Goal: Task Accomplishment & Management: Complete application form

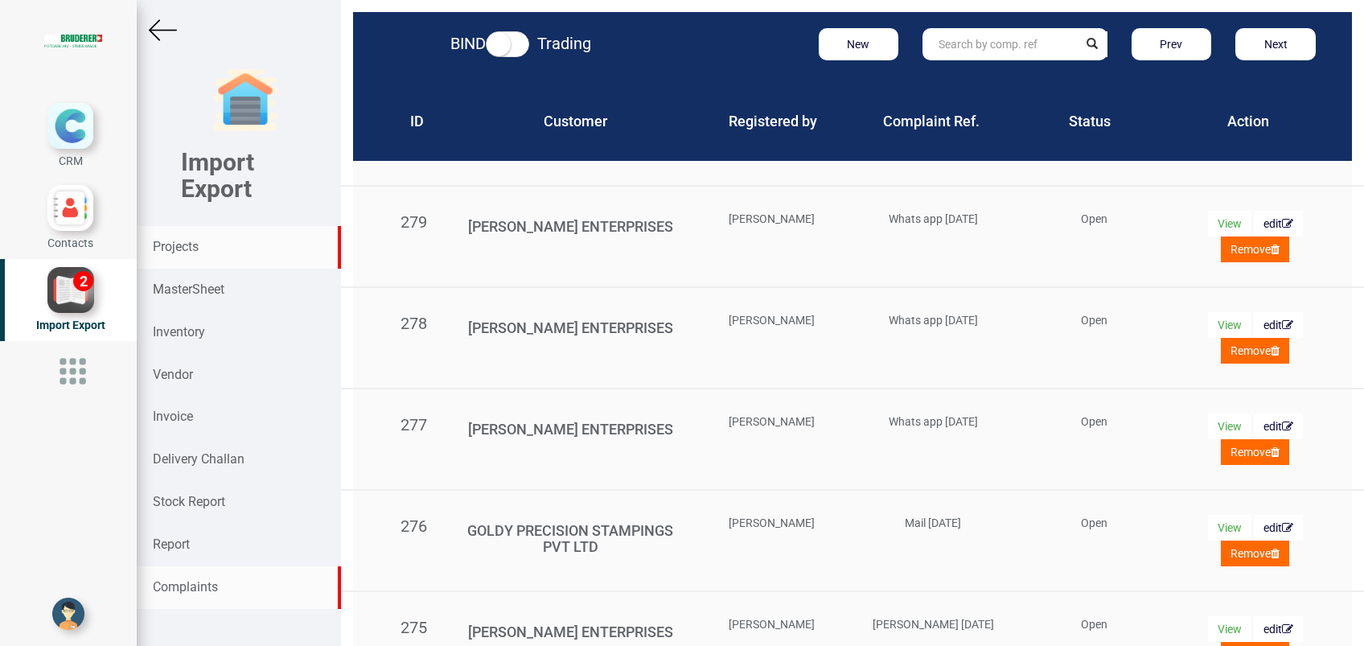
click at [174, 250] on strong "Projects" at bounding box center [176, 246] width 46 height 15
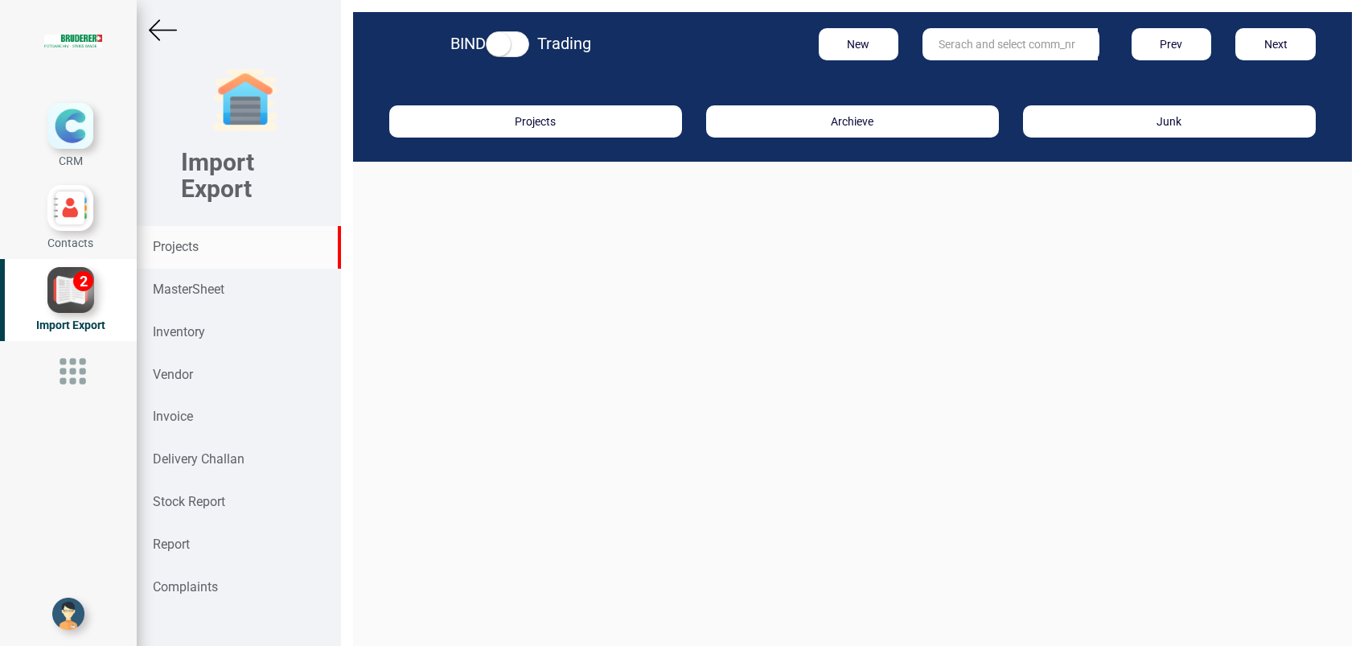
click at [961, 51] on input "text" at bounding box center [1009, 44] width 175 height 32
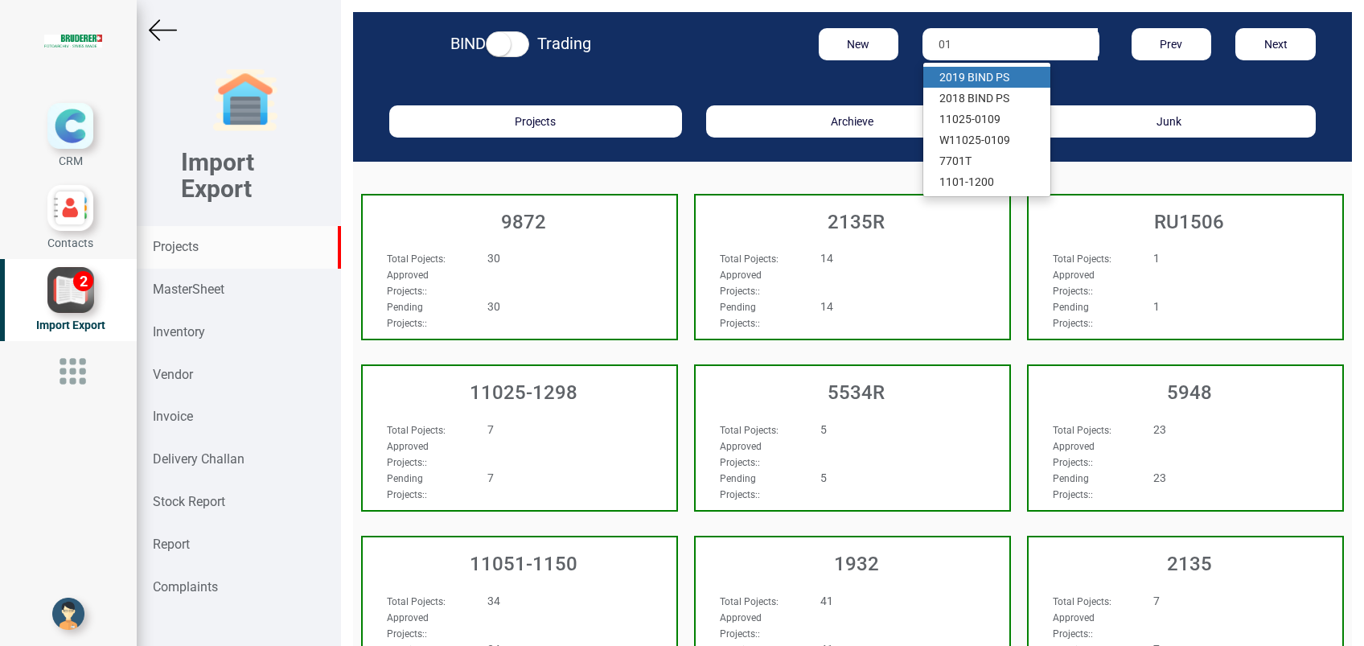
type input "0"
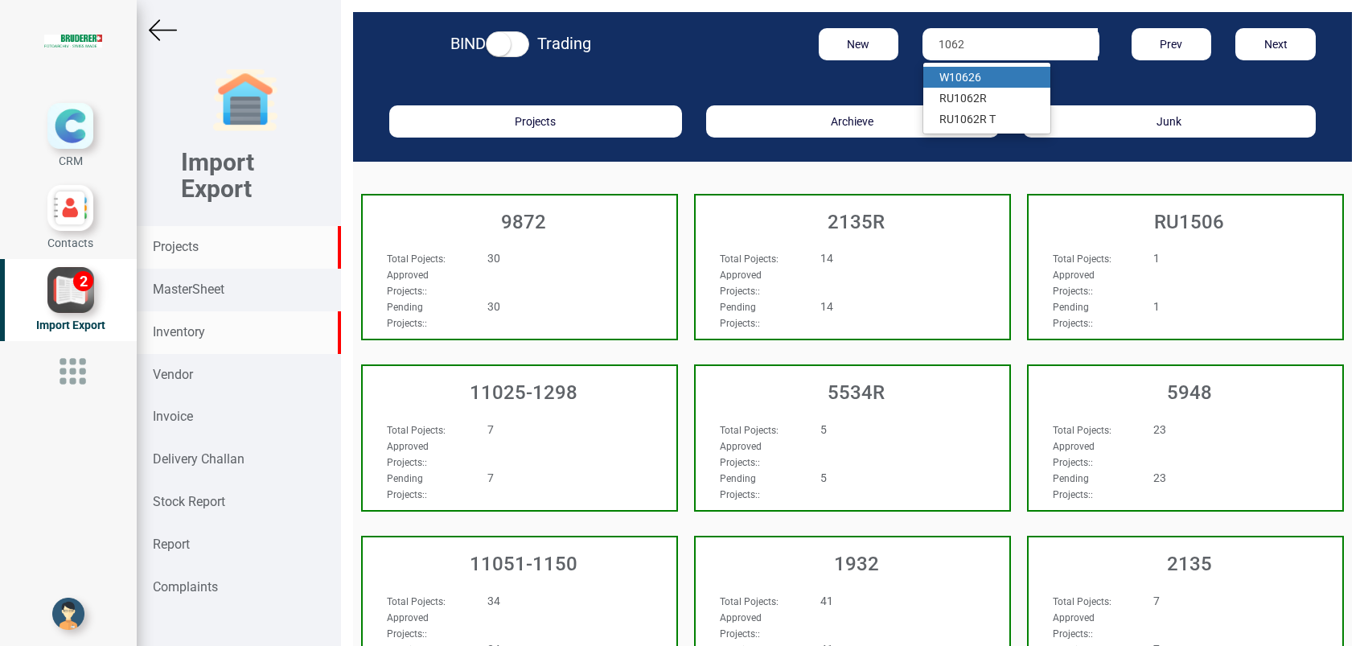
type input "1062"
click at [190, 330] on strong "Inventory" at bounding box center [179, 331] width 52 height 15
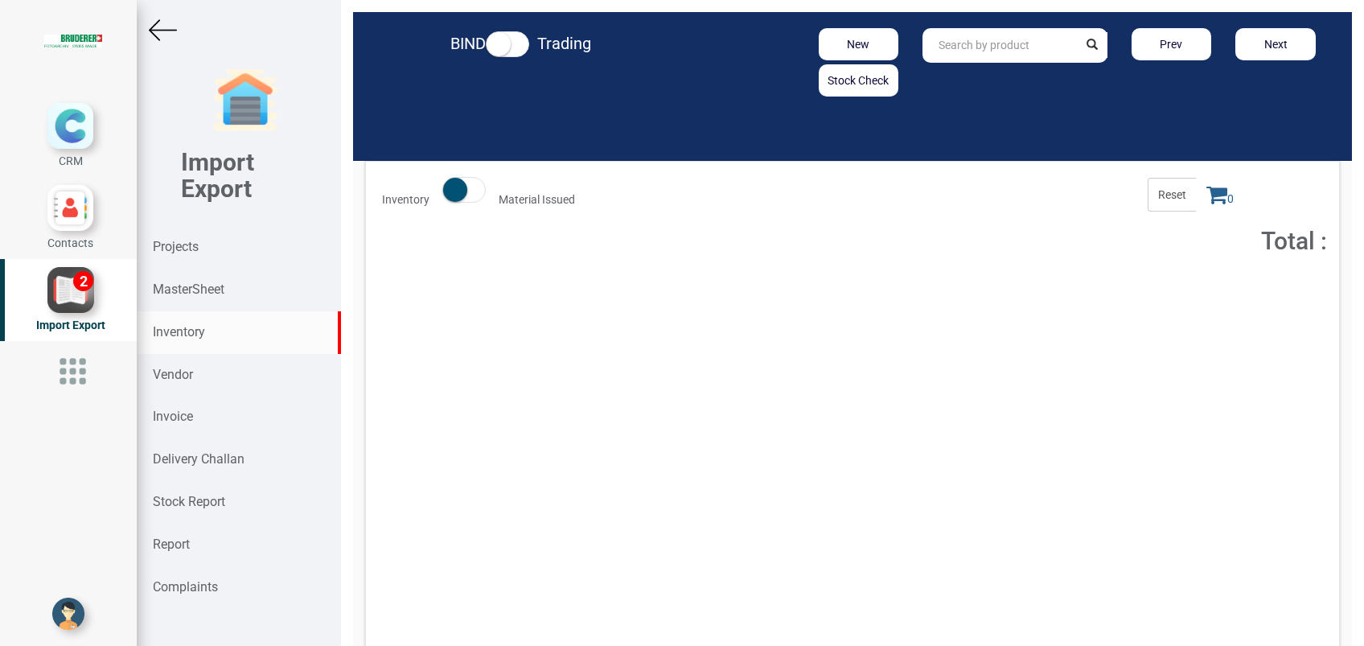
click at [946, 45] on input "text" at bounding box center [999, 45] width 154 height 35
click at [1010, 77] on link "94.0102.032. 0" at bounding box center [986, 79] width 127 height 21
type input "94.0102.032.0"
click at [1204, 297] on button "Add to Cart" at bounding box center [1203, 294] width 69 height 23
click at [1206, 203] on icon at bounding box center [1216, 194] width 21 height 23
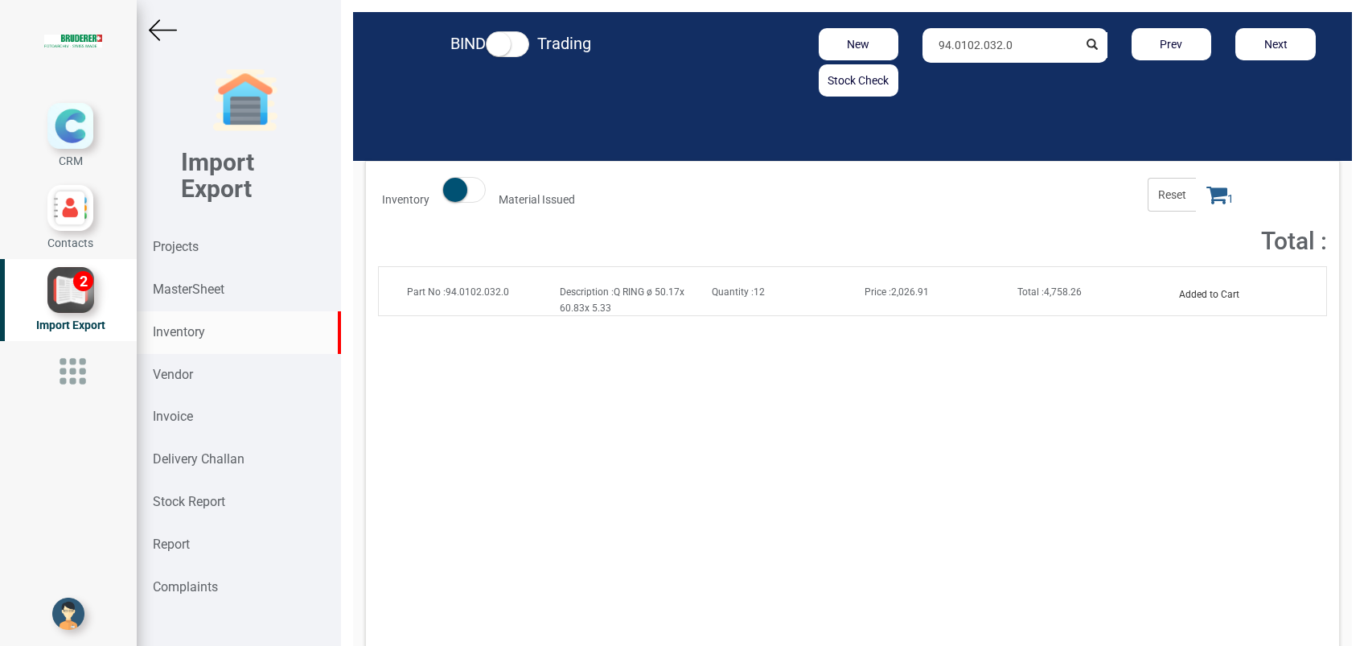
click at [1206, 197] on icon at bounding box center [1216, 194] width 21 height 23
click at [1206, 194] on icon at bounding box center [1216, 194] width 21 height 23
click at [1215, 296] on button "Added to Cart" at bounding box center [1209, 294] width 80 height 23
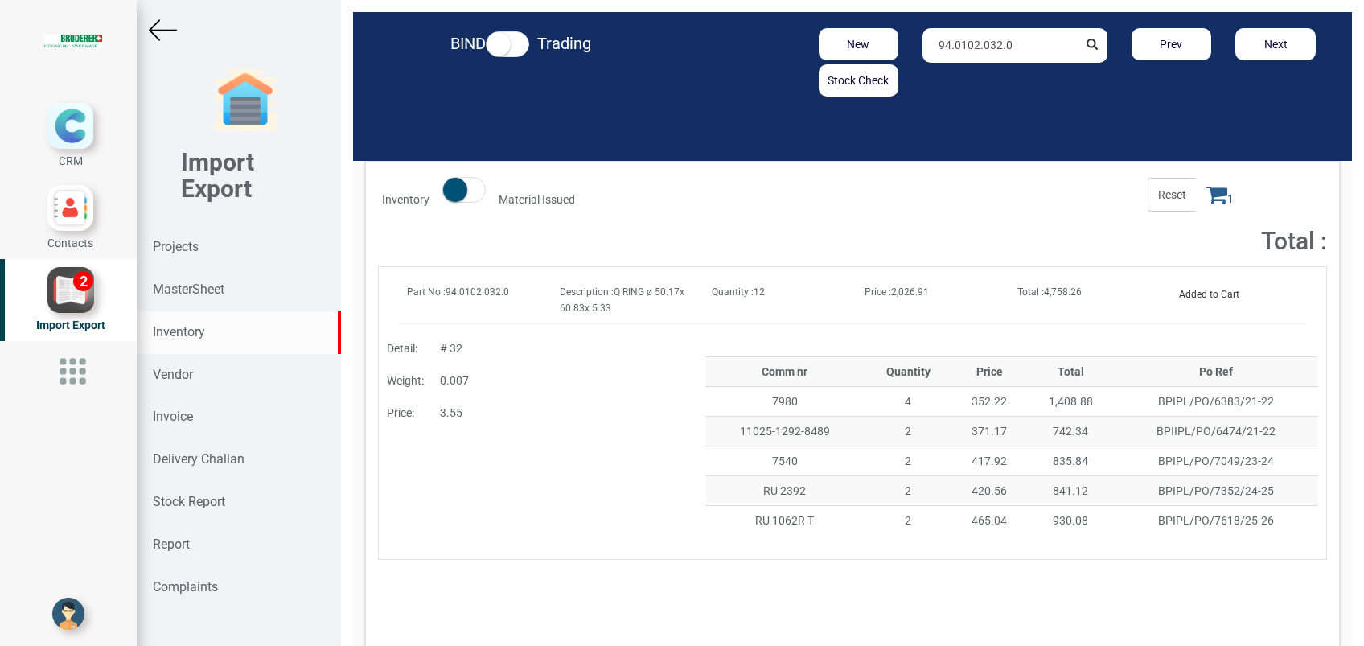
click at [1206, 204] on icon at bounding box center [1216, 194] width 21 height 23
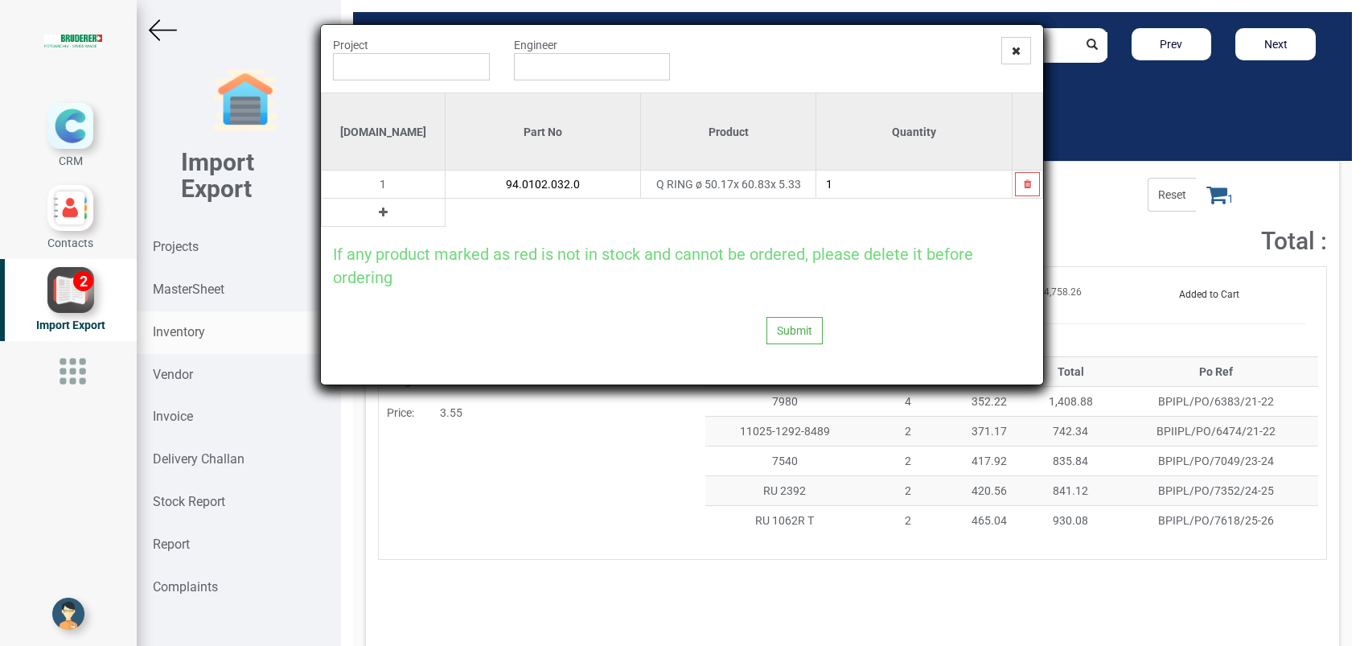
click at [841, 187] on input "1" at bounding box center [913, 183] width 195 height 27
type input "2"
click at [379, 212] on icon at bounding box center [383, 212] width 9 height 11
click at [445, 215] on input "text" at bounding box center [542, 212] width 195 height 27
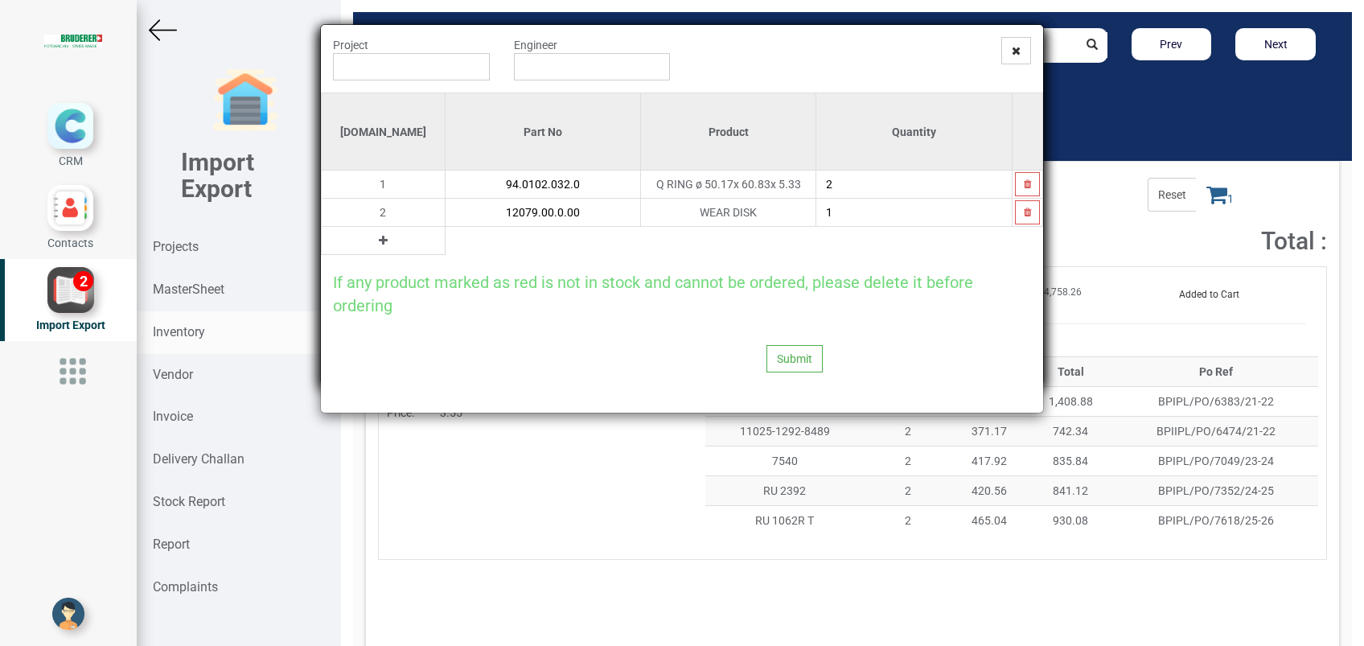
type input "12079.00.0.00"
click at [379, 239] on icon at bounding box center [383, 240] width 9 height 11
click at [445, 240] on input "text" at bounding box center [542, 240] width 195 height 27
type input ","
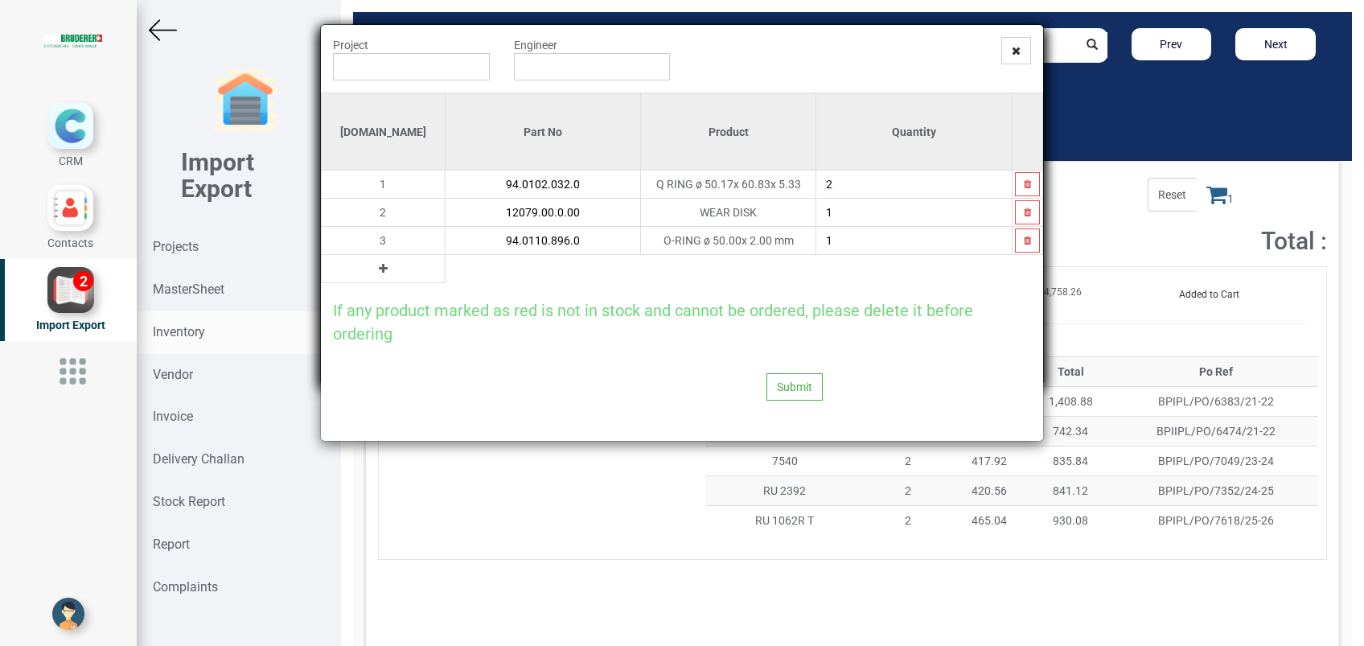
type input "94.0110.896.0"
type input "2"
click at [379, 267] on icon at bounding box center [383, 268] width 9 height 11
click at [445, 270] on input "text" at bounding box center [542, 268] width 195 height 27
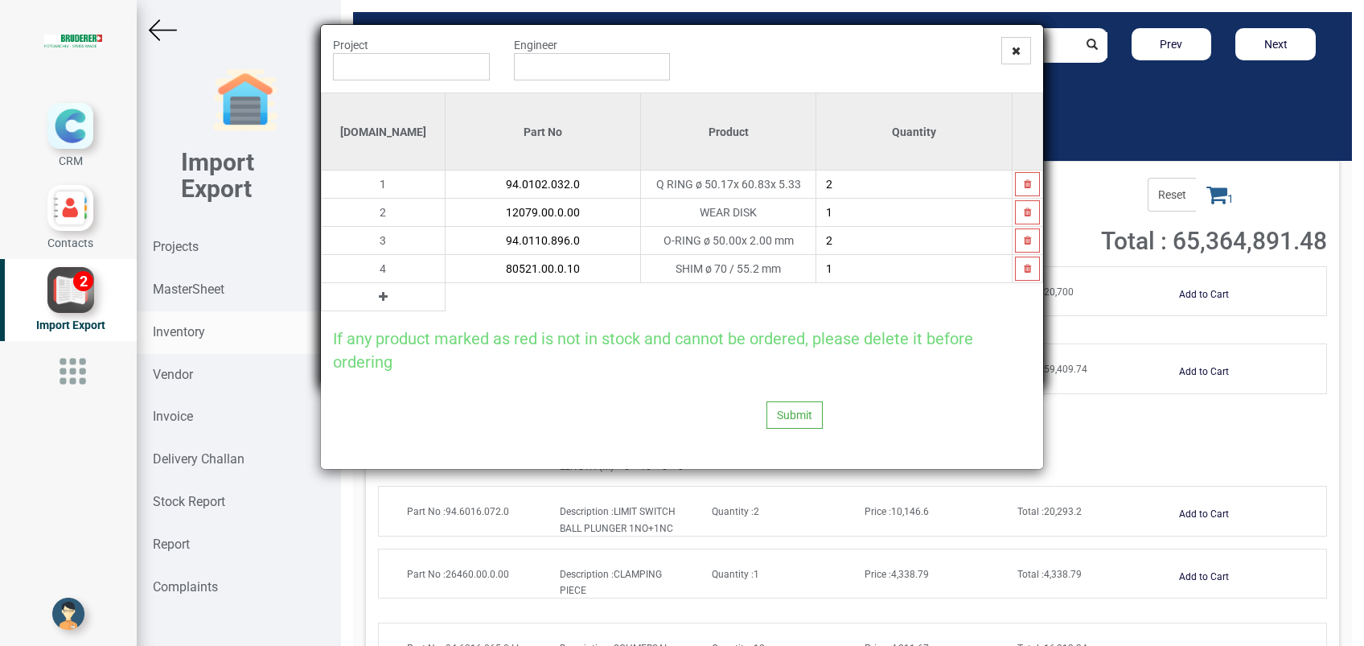
type input "80521.00.0.10"
type input "2"
click at [379, 296] on icon at bounding box center [383, 296] width 9 height 11
click at [445, 302] on input "text" at bounding box center [542, 296] width 195 height 27
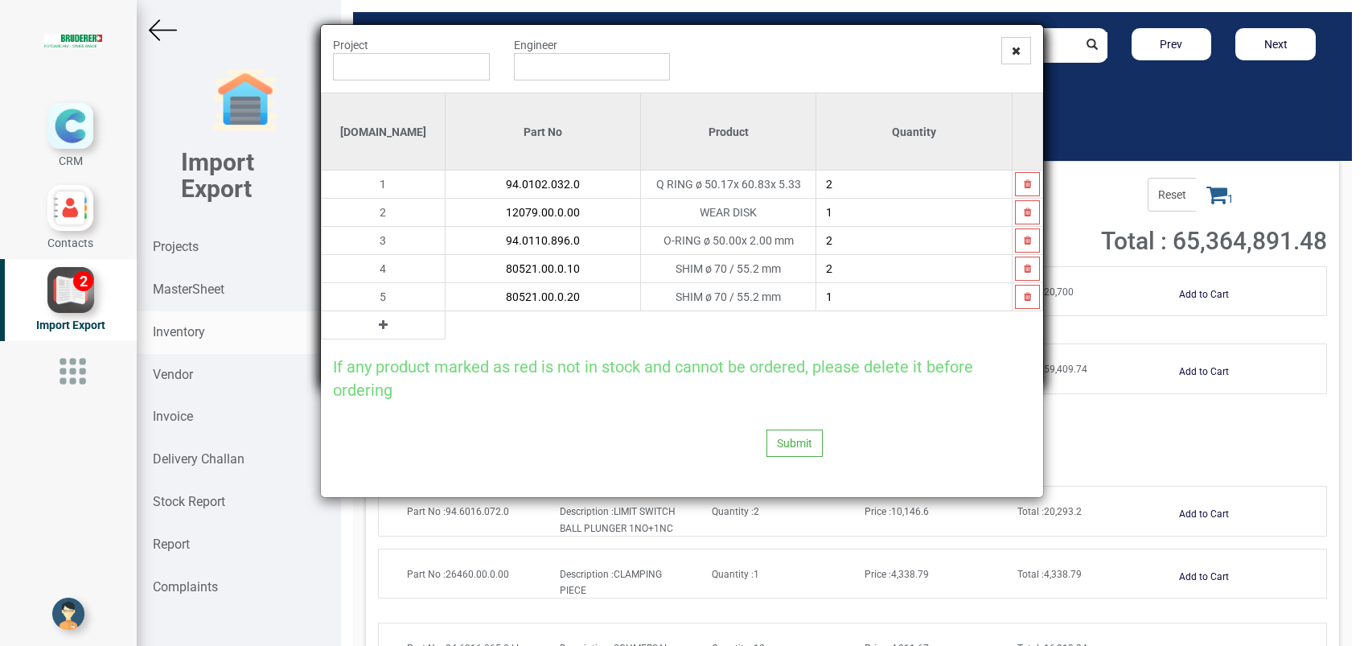
type input "80521.00.0.20"
type input "2"
click at [379, 320] on icon at bounding box center [383, 324] width 9 height 11
click at [449, 331] on input "text" at bounding box center [542, 324] width 195 height 27
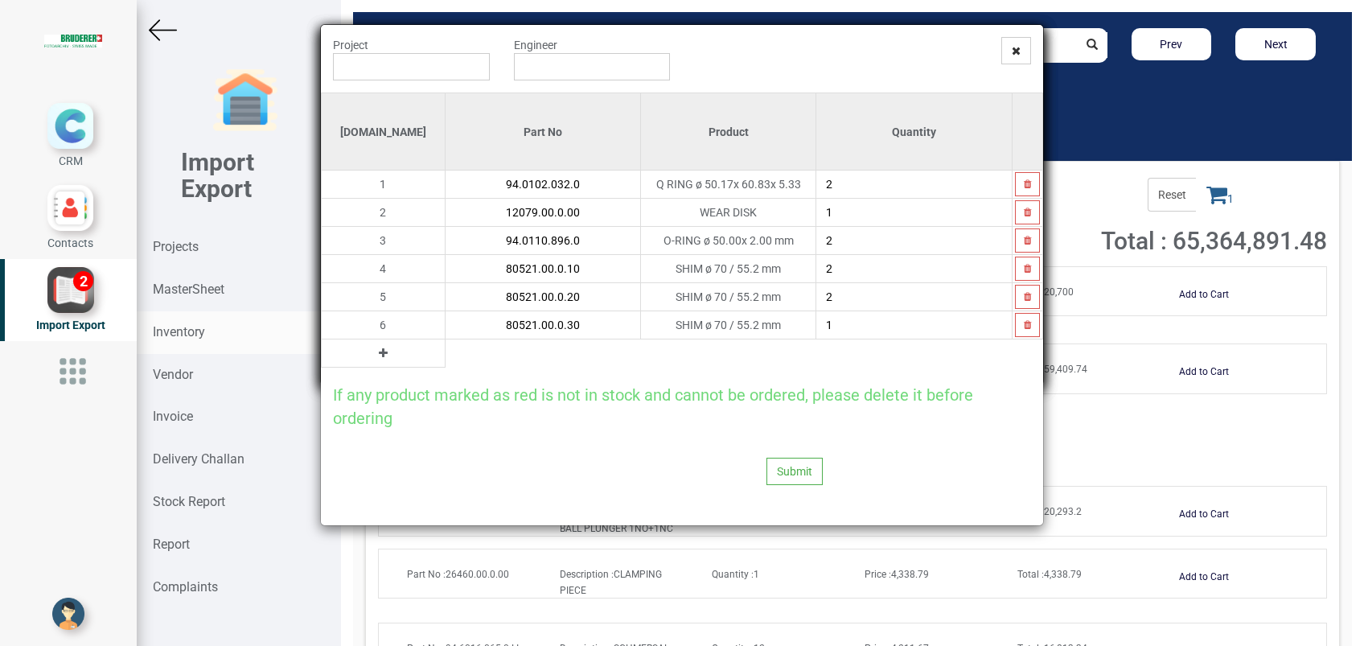
type input "80521.00.0.30"
type input "2"
type input "1"
click at [374, 352] on button at bounding box center [383, 353] width 18 height 18
click at [445, 355] on input "text" at bounding box center [542, 352] width 195 height 27
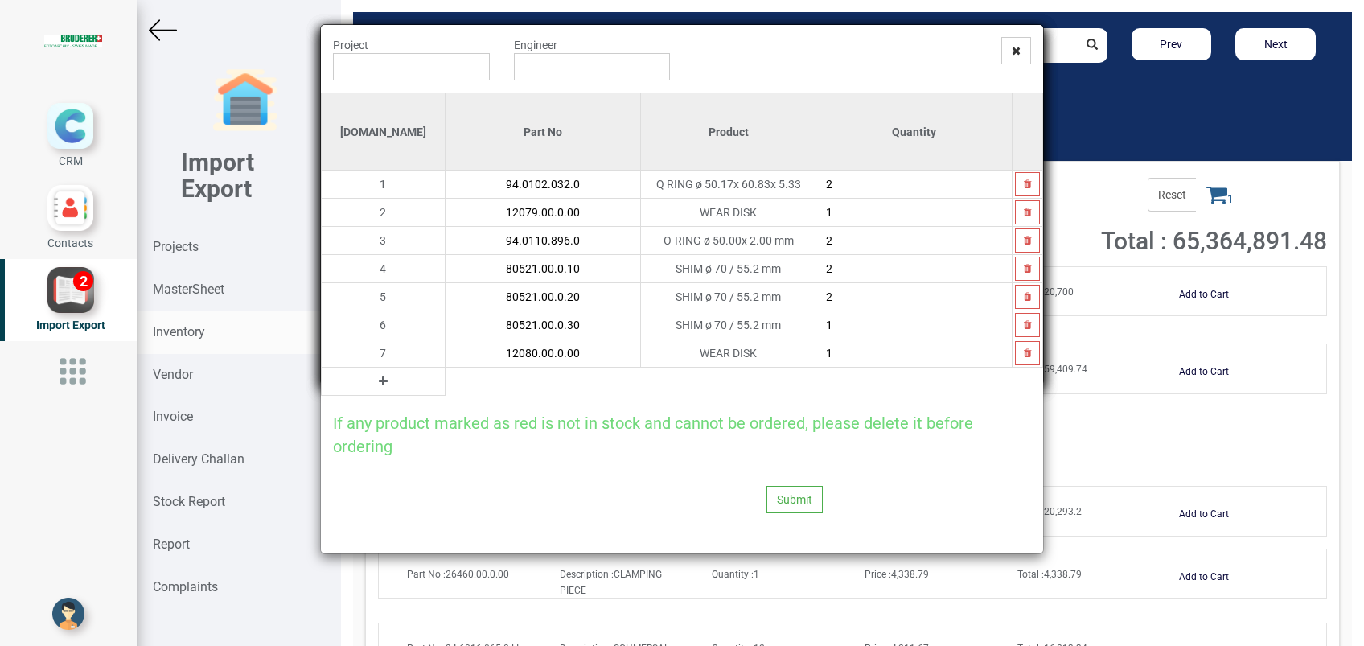
type input "12080.00.0.00"
click at [835, 325] on input "1" at bounding box center [913, 324] width 195 height 27
type input "3"
type input "4"
type input "5"
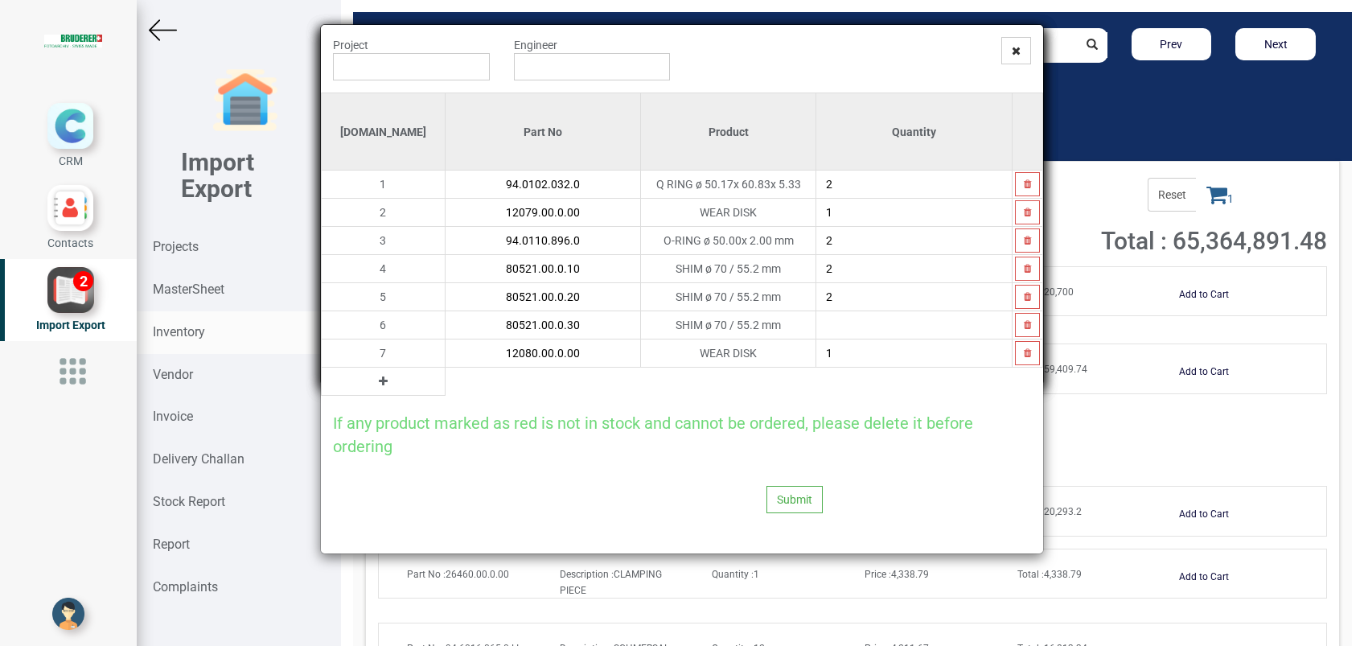
type input "1"
click at [379, 381] on icon at bounding box center [383, 380] width 9 height 11
click at [445, 377] on input "text" at bounding box center [542, 380] width 195 height 27
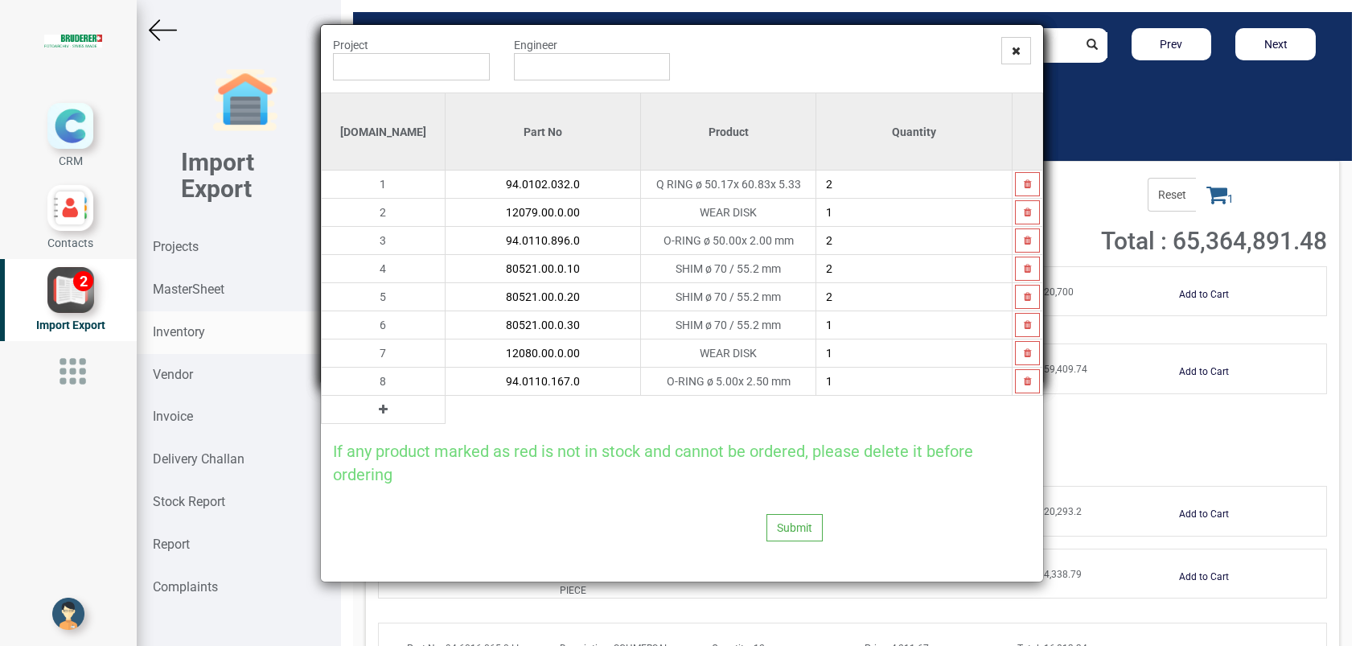
type input "94.0110.167.0"
click at [374, 412] on button at bounding box center [383, 409] width 18 height 18
click at [445, 408] on input "text" at bounding box center [542, 409] width 195 height 27
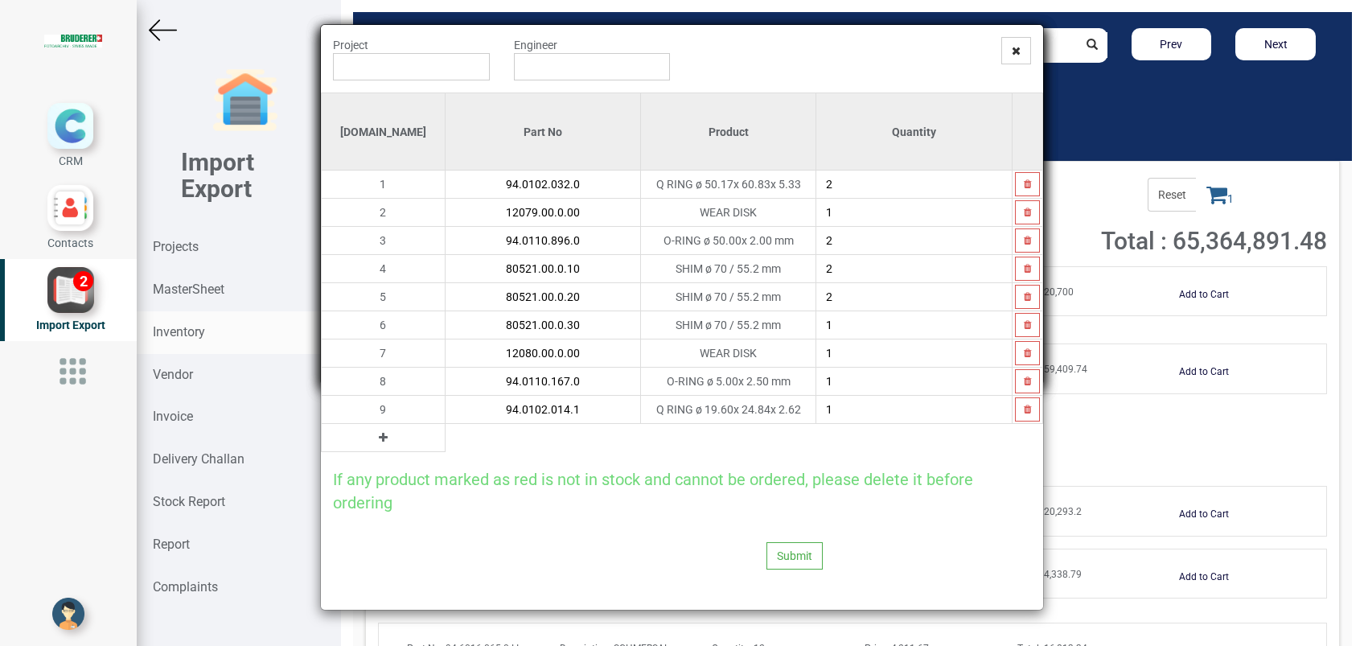
type input "94.0102.014.1"
click at [374, 443] on button at bounding box center [383, 438] width 18 height 18
click at [445, 432] on input "text" at bounding box center [542, 437] width 195 height 27
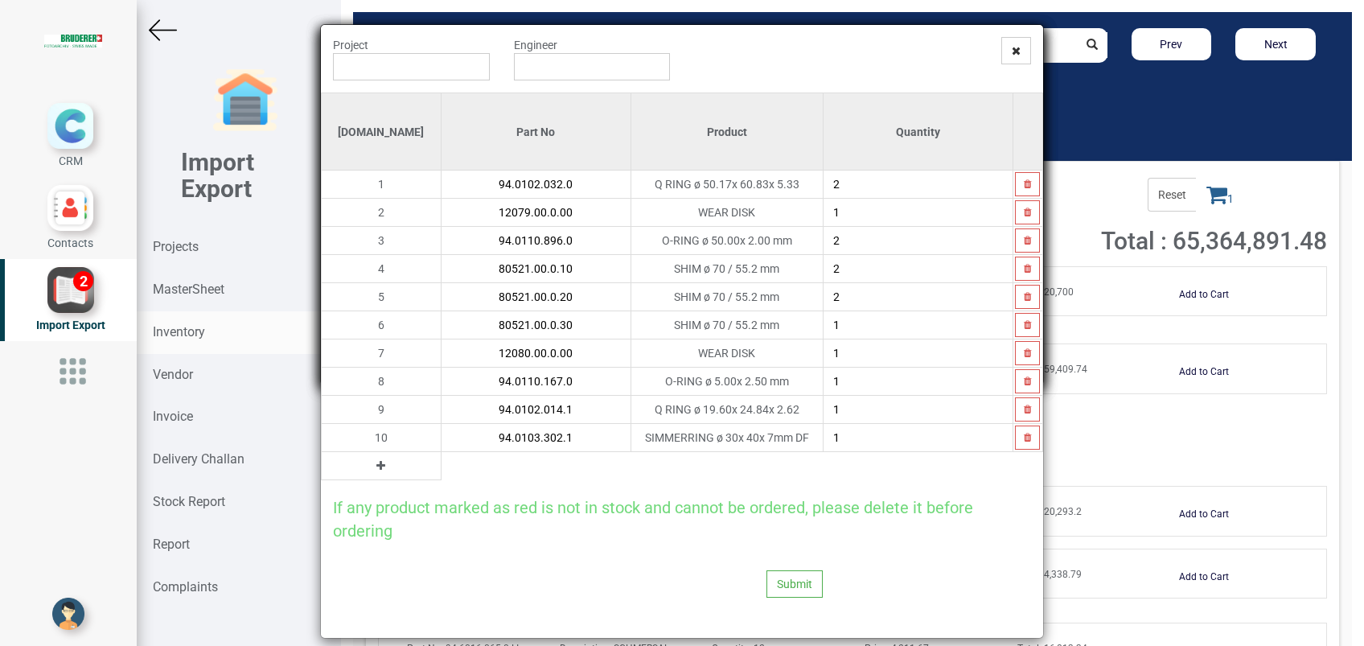
type input "94.0103.302.1"
type input "4"
click at [371, 466] on button at bounding box center [380, 466] width 18 height 18
click at [441, 466] on input "text" at bounding box center [535, 465] width 189 height 27
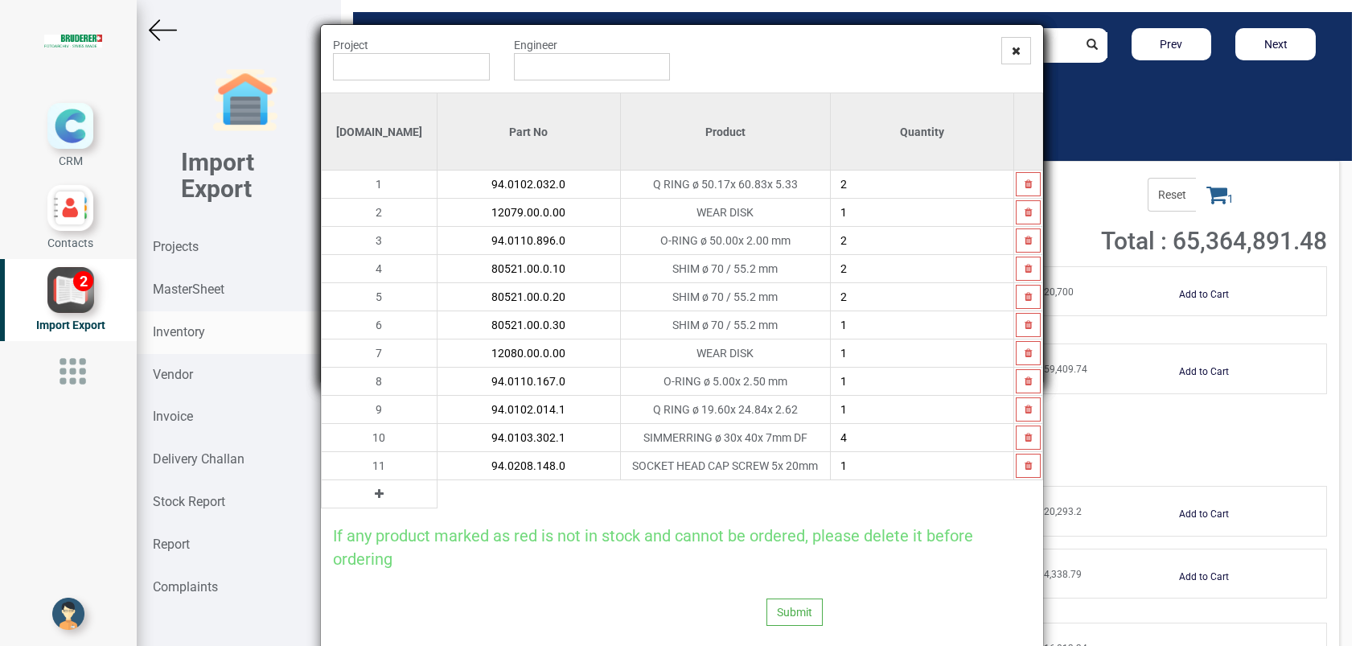
type input "94.0208.148.0"
type input "2"
click at [410, 60] on input "text" at bounding box center [411, 66] width 157 height 27
type input "PO 7618 ( RU 1062R T ) - [PERSON_NAME]"
click at [580, 60] on input "text" at bounding box center [592, 66] width 157 height 27
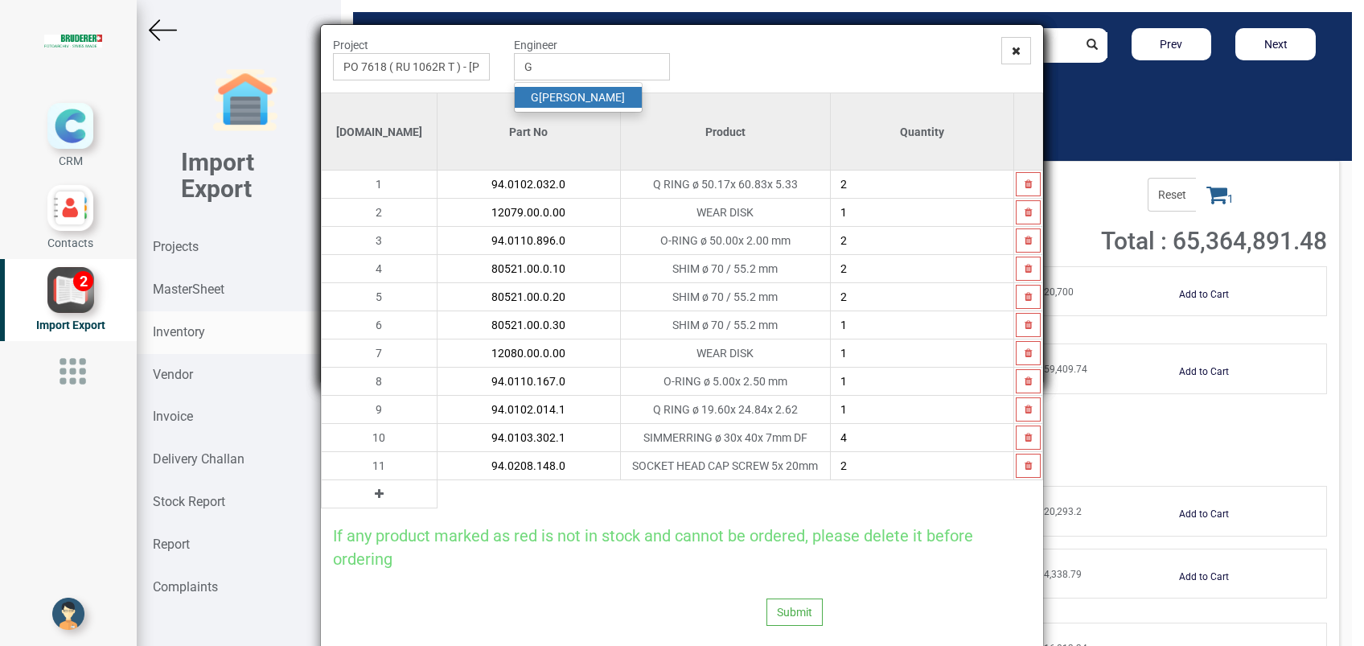
click at [578, 96] on link "G opinath [PERSON_NAME]" at bounding box center [578, 97] width 127 height 21
type input "[PERSON_NAME]"
click at [777, 608] on button "Submit" at bounding box center [794, 611] width 56 height 27
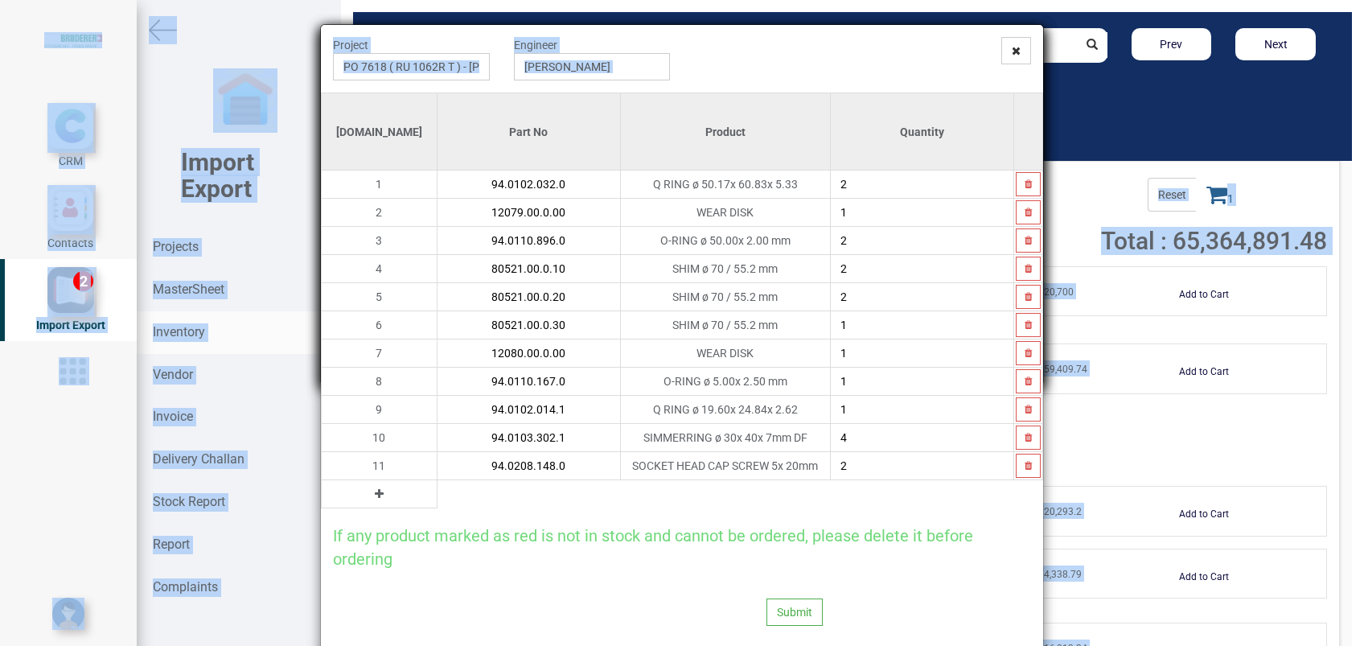
drag, startPoint x: 711, startPoint y: 53, endPoint x: 679, endPoint y: -14, distance: 74.1
click at [679, 0] on html "CRM Contacts Import Export 2" at bounding box center [682, 323] width 1364 height 646
click at [773, 77] on div "Project PO 7618 ( RU 1062R T ) - [PERSON_NAME] Engineer [PERSON_NAME]" at bounding box center [682, 64] width 722 height 55
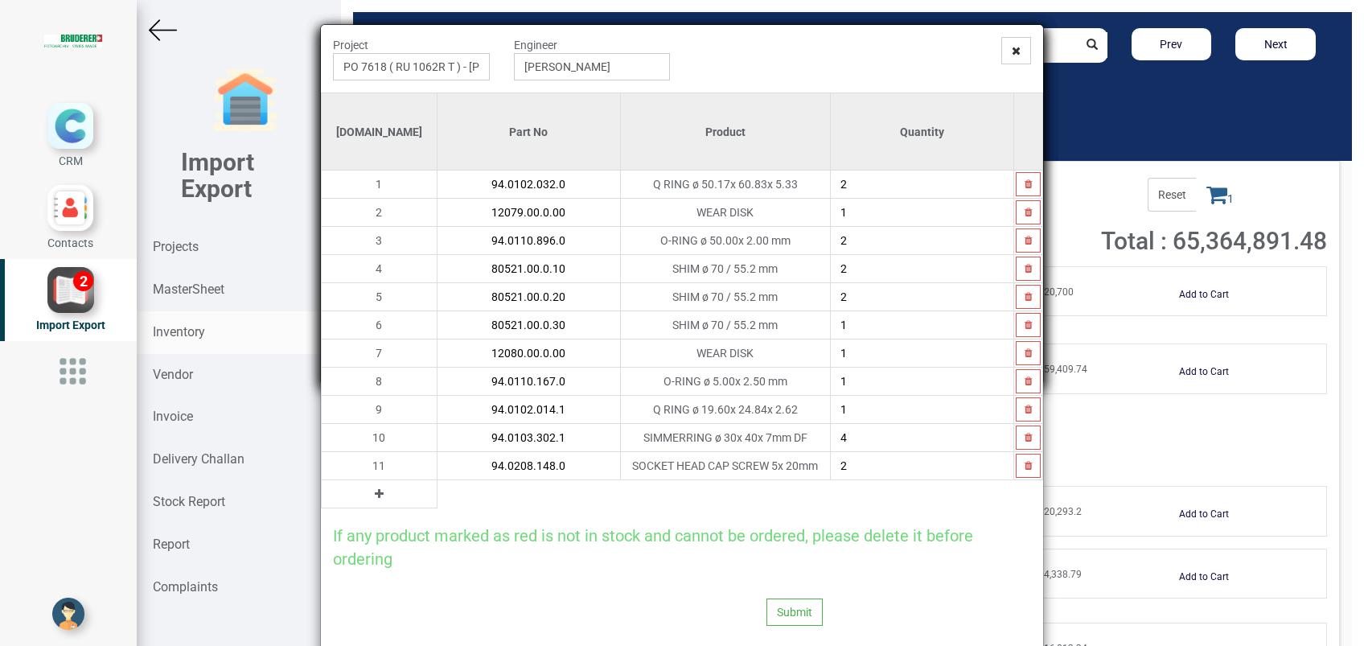
click at [616, 580] on div "Submit" at bounding box center [592, 612] width 542 height 84
click at [781, 604] on button "Submit" at bounding box center [794, 611] width 56 height 27
click at [929, 598] on div "Submit" at bounding box center [682, 612] width 722 height 84
click at [773, 599] on button "Submit" at bounding box center [794, 611] width 56 height 27
click at [1011, 47] on icon at bounding box center [1015, 50] width 9 height 11
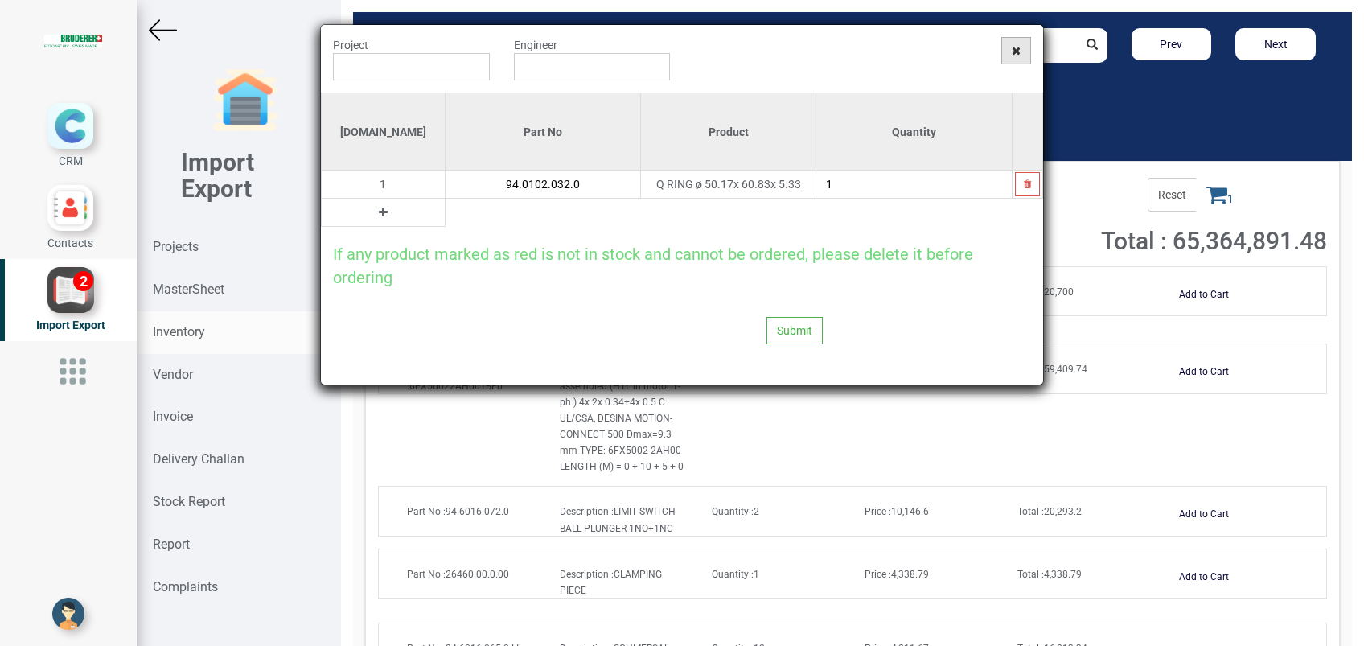
click at [1022, 49] on span at bounding box center [1016, 50] width 30 height 27
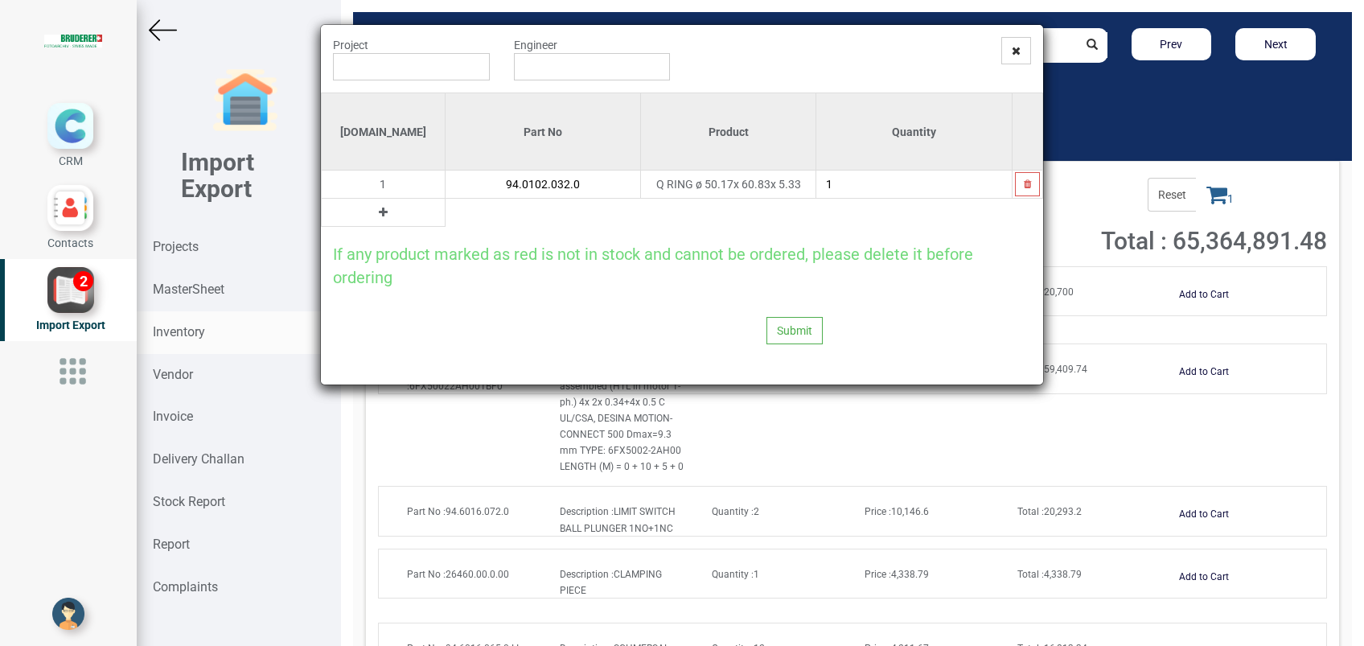
click at [1022, 49] on span at bounding box center [1016, 50] width 30 height 27
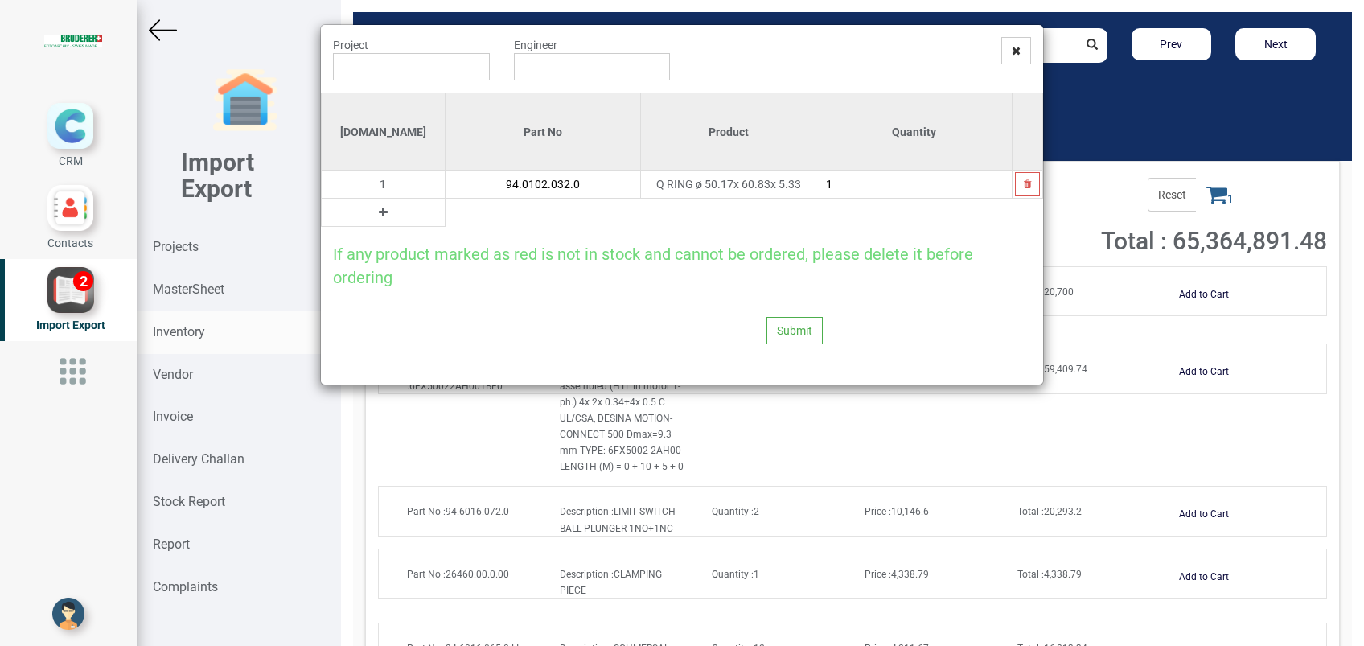
click at [1022, 49] on span at bounding box center [1016, 50] width 30 height 27
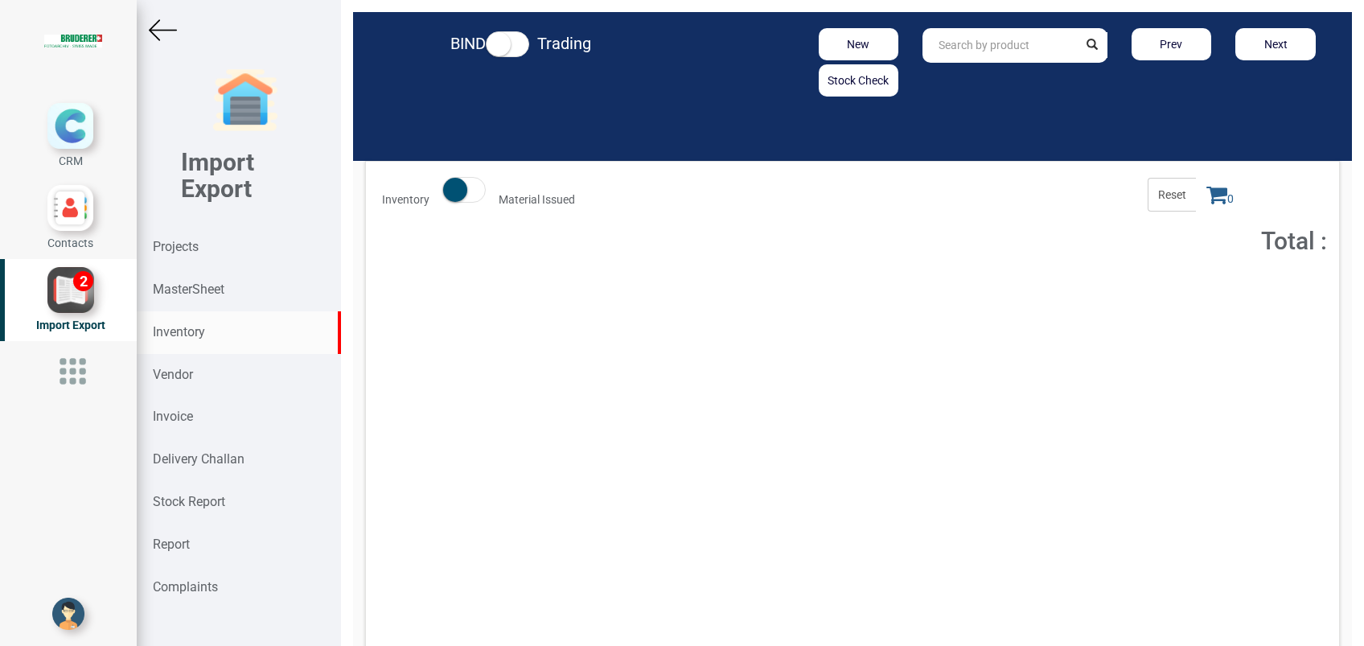
click at [1011, 51] on input "text" at bounding box center [999, 45] width 154 height 35
click at [1017, 76] on link "94 .0102.032.0" at bounding box center [986, 79] width 127 height 21
type input "94.0102.032.0"
click at [1195, 284] on button "Add to Cart" at bounding box center [1203, 294] width 69 height 23
click at [1206, 199] on icon at bounding box center [1216, 194] width 21 height 23
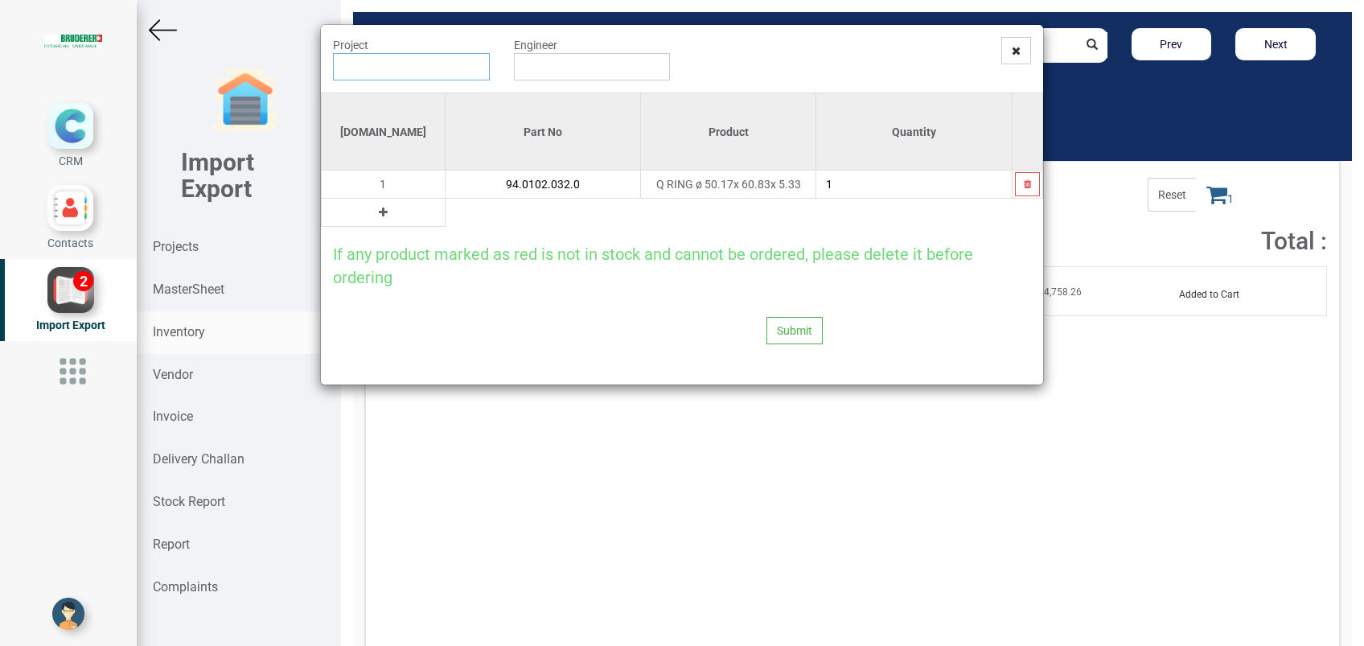
click at [400, 72] on input "text" at bounding box center [411, 66] width 157 height 27
type input "PO 7618 ( RU 1062R T ) - [PERSON_NAME]"
click at [551, 62] on input "text" at bounding box center [592, 66] width 157 height 27
click at [548, 94] on link "G opinath [PERSON_NAME]" at bounding box center [578, 97] width 127 height 21
type input "[PERSON_NAME]"
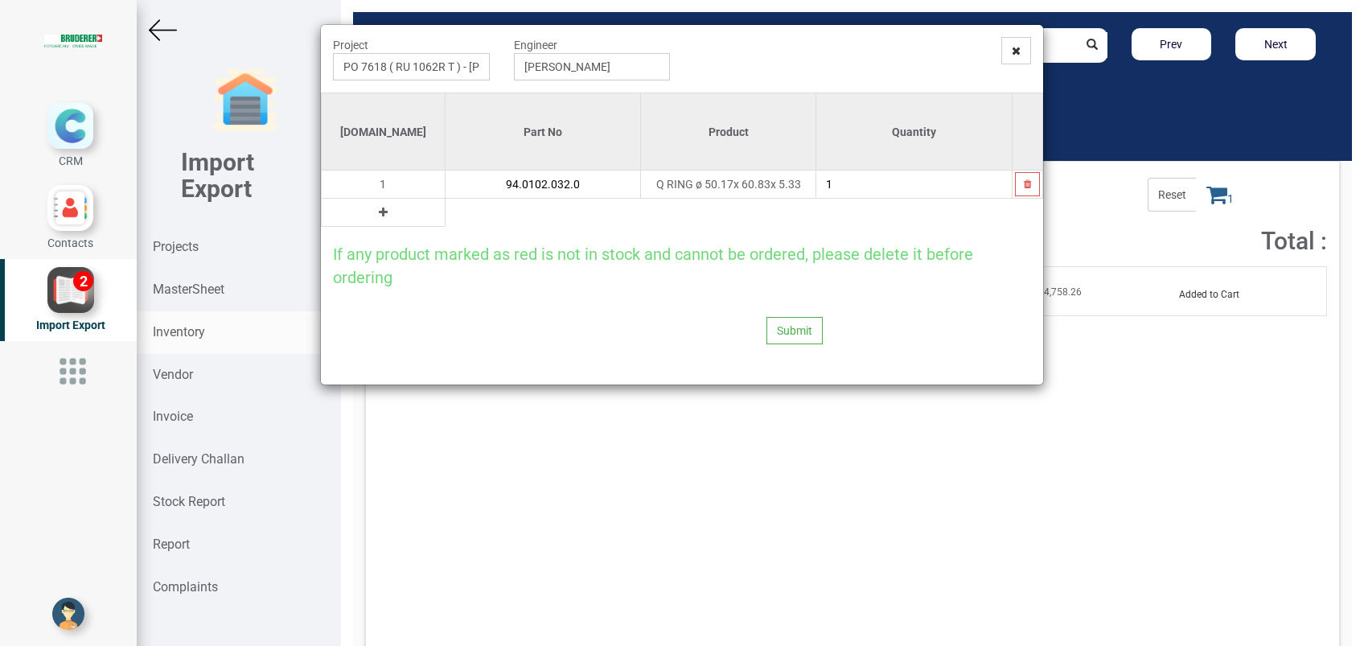
click at [379, 215] on icon at bounding box center [383, 212] width 9 height 11
click at [449, 211] on input "text" at bounding box center [542, 212] width 195 height 27
click at [899, 191] on input "1" at bounding box center [913, 183] width 195 height 27
type input "2"
click at [459, 206] on input "text" at bounding box center [542, 212] width 195 height 27
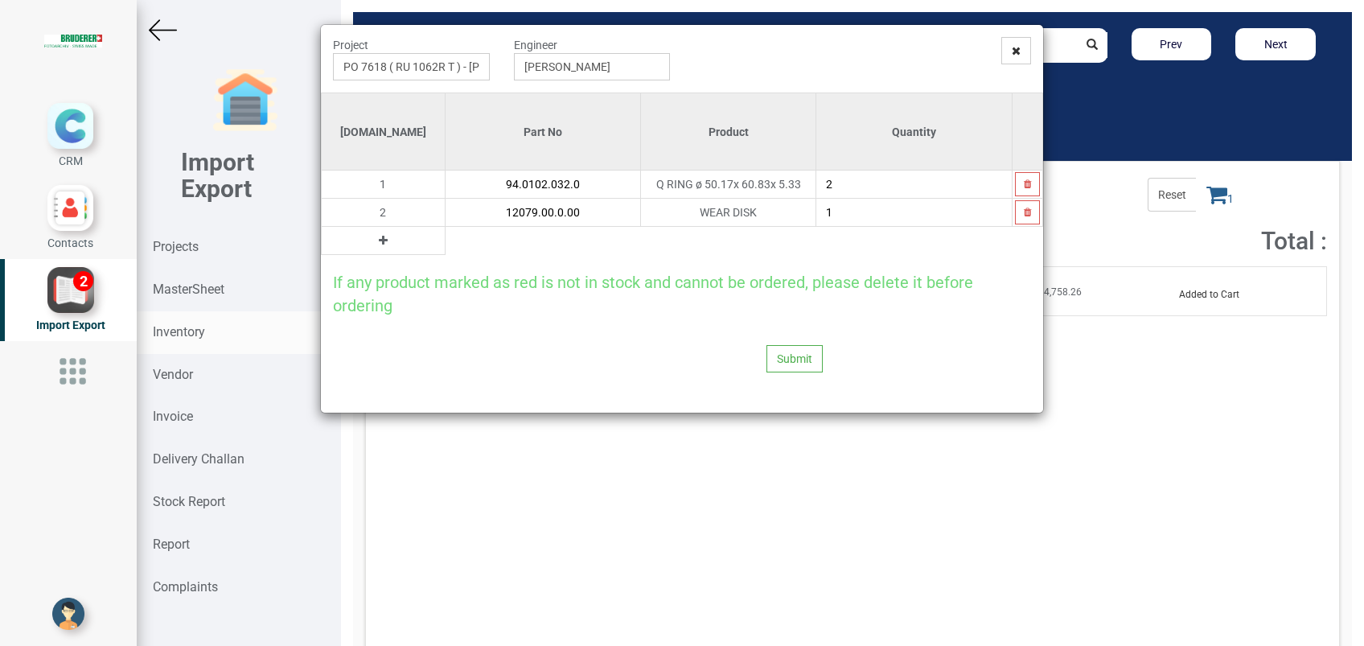
type input "12079.00.0.00"
click at [374, 240] on button at bounding box center [383, 241] width 18 height 18
click at [445, 243] on input "text" at bounding box center [542, 240] width 195 height 27
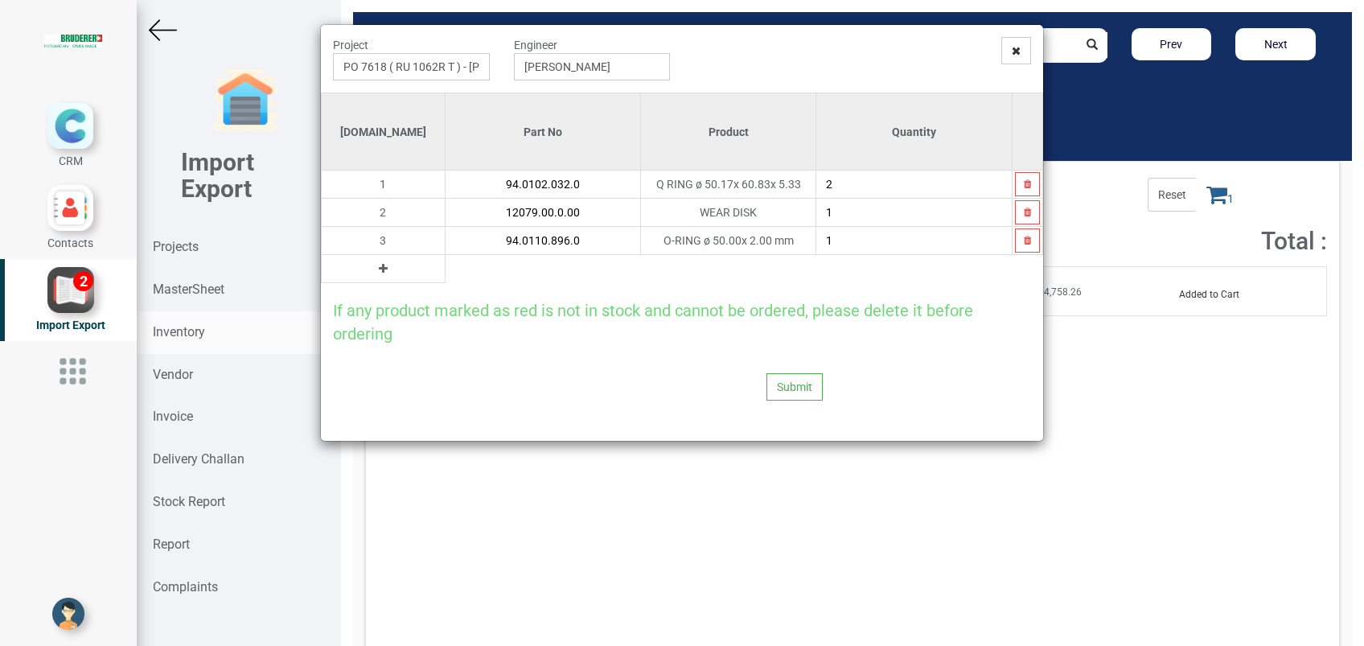
type input "94.0110.896.0"
type input "2"
click at [374, 275] on button at bounding box center [383, 269] width 18 height 18
click at [445, 267] on input "text" at bounding box center [542, 268] width 195 height 27
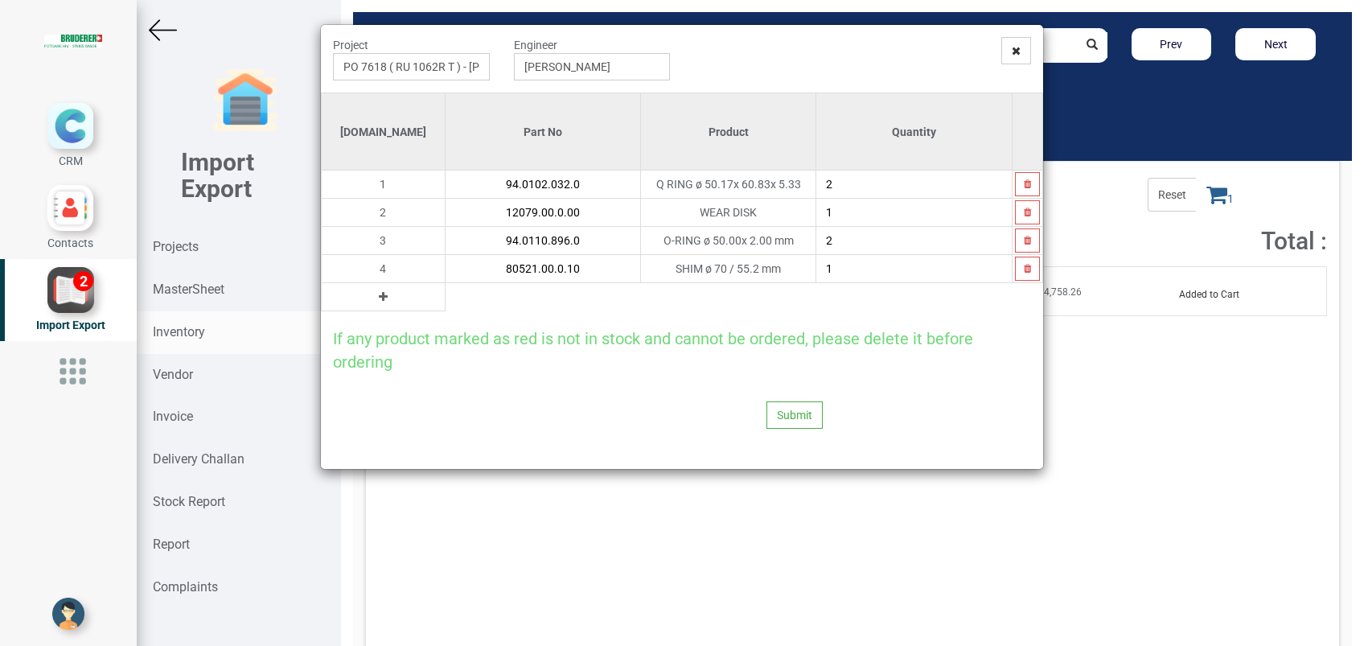
type input "80521.00.0.10"
type input "2"
click at [379, 296] on icon at bounding box center [383, 296] width 9 height 11
click at [445, 300] on input "text" at bounding box center [542, 296] width 195 height 27
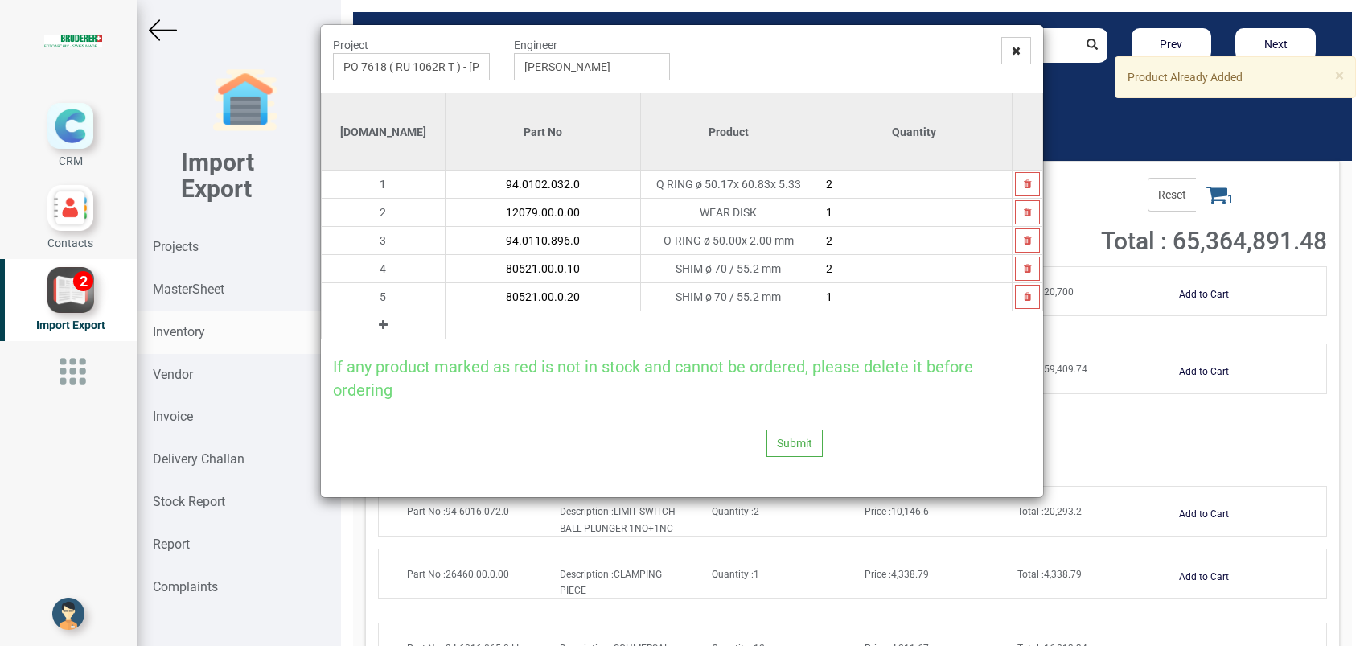
type input "80521.00.0.20"
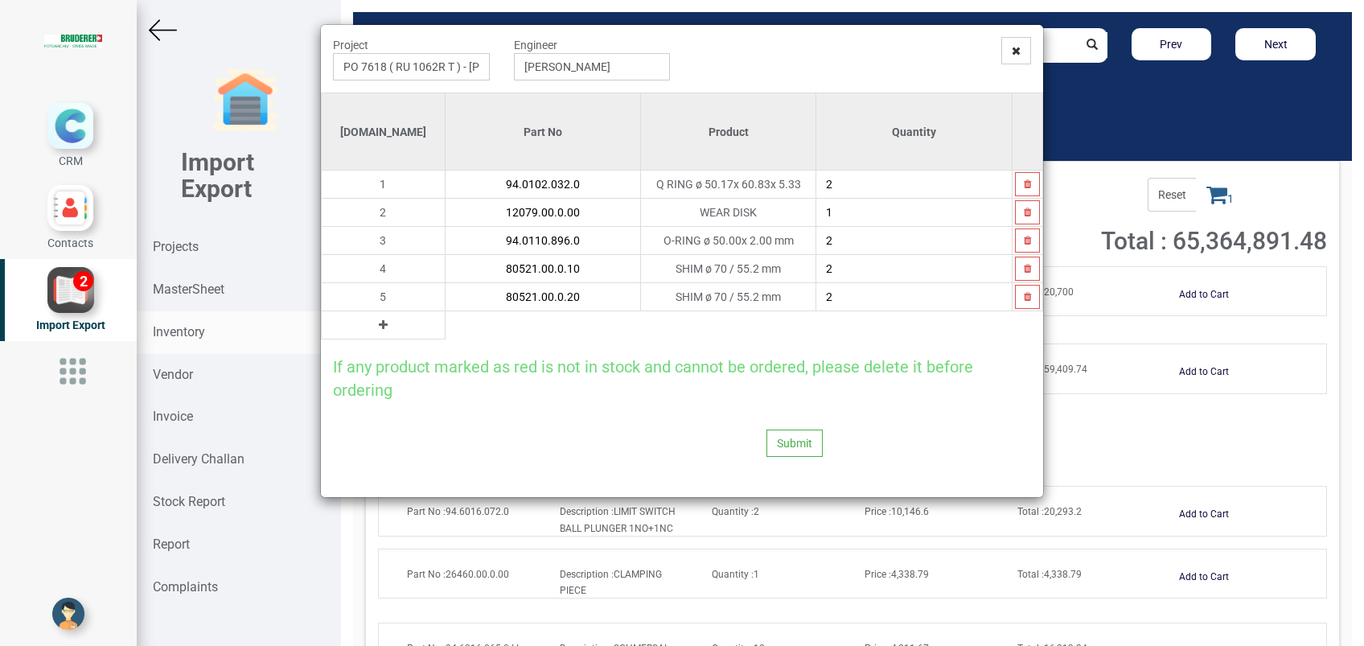
type input "2"
click at [379, 327] on icon at bounding box center [383, 324] width 9 height 11
click at [445, 323] on input "text" at bounding box center [542, 324] width 195 height 27
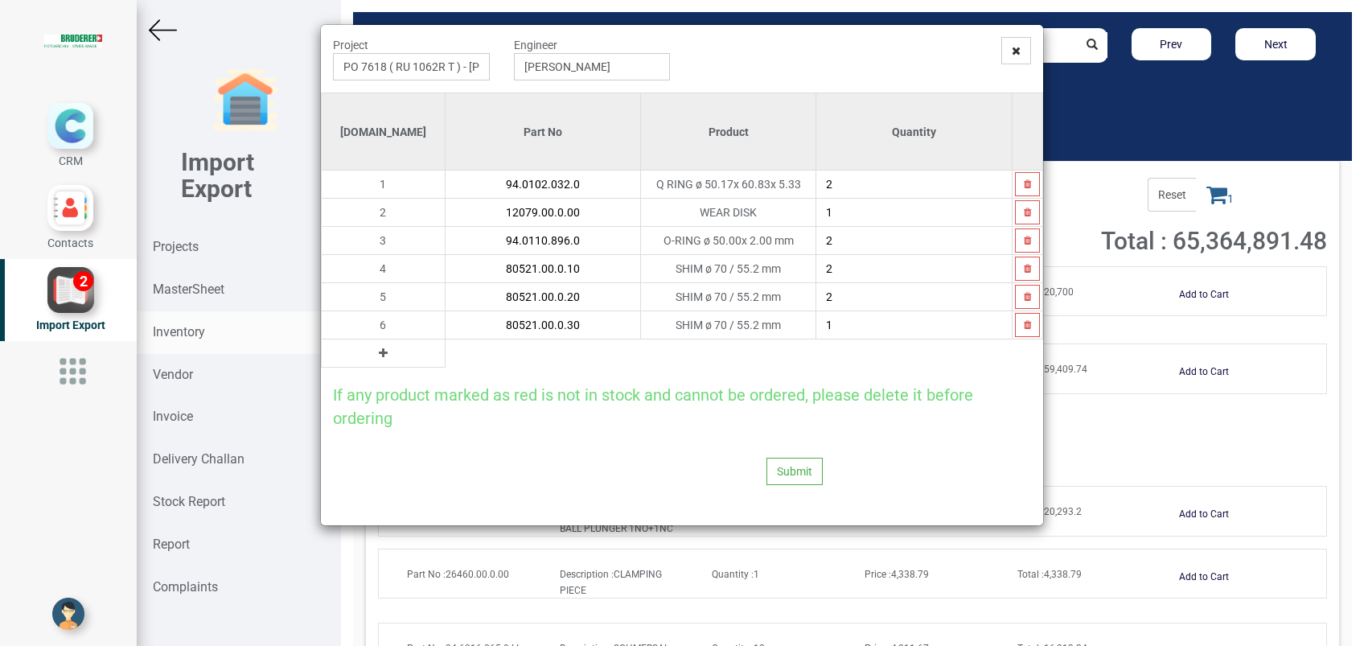
type input "80521.00.0.30"
click at [379, 352] on icon at bounding box center [383, 352] width 9 height 11
click at [445, 353] on input "text" at bounding box center [542, 352] width 195 height 27
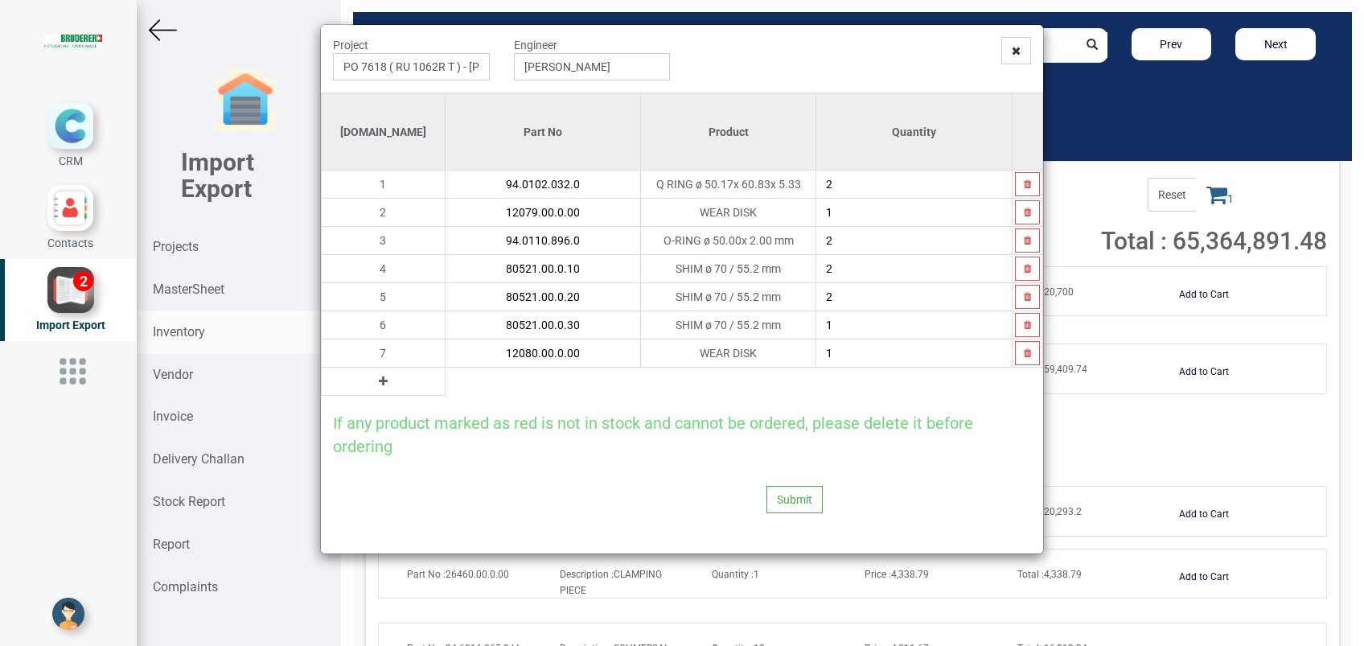
type input "12080.00.0.00"
click at [374, 387] on button at bounding box center [383, 381] width 18 height 18
click at [445, 378] on input "text" at bounding box center [542, 380] width 195 height 27
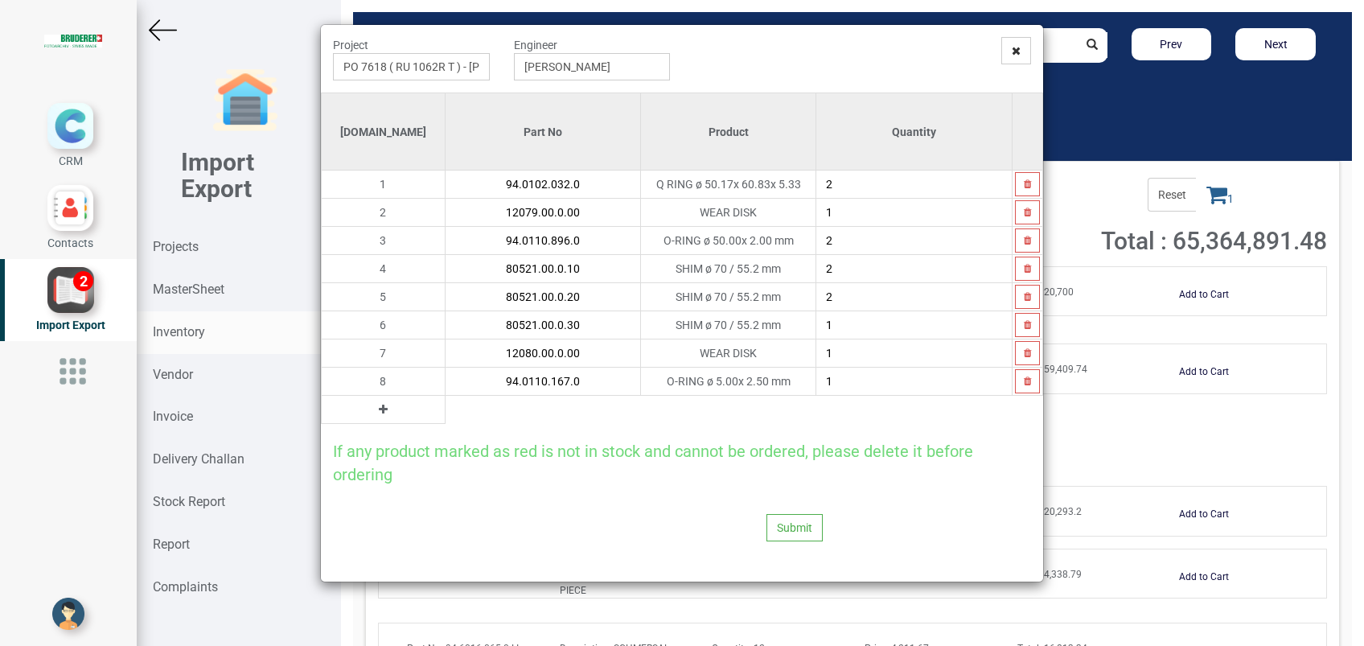
type input "94.0110.167.0"
click at [379, 411] on icon at bounding box center [383, 409] width 9 height 11
click at [445, 413] on input "text" at bounding box center [542, 409] width 195 height 27
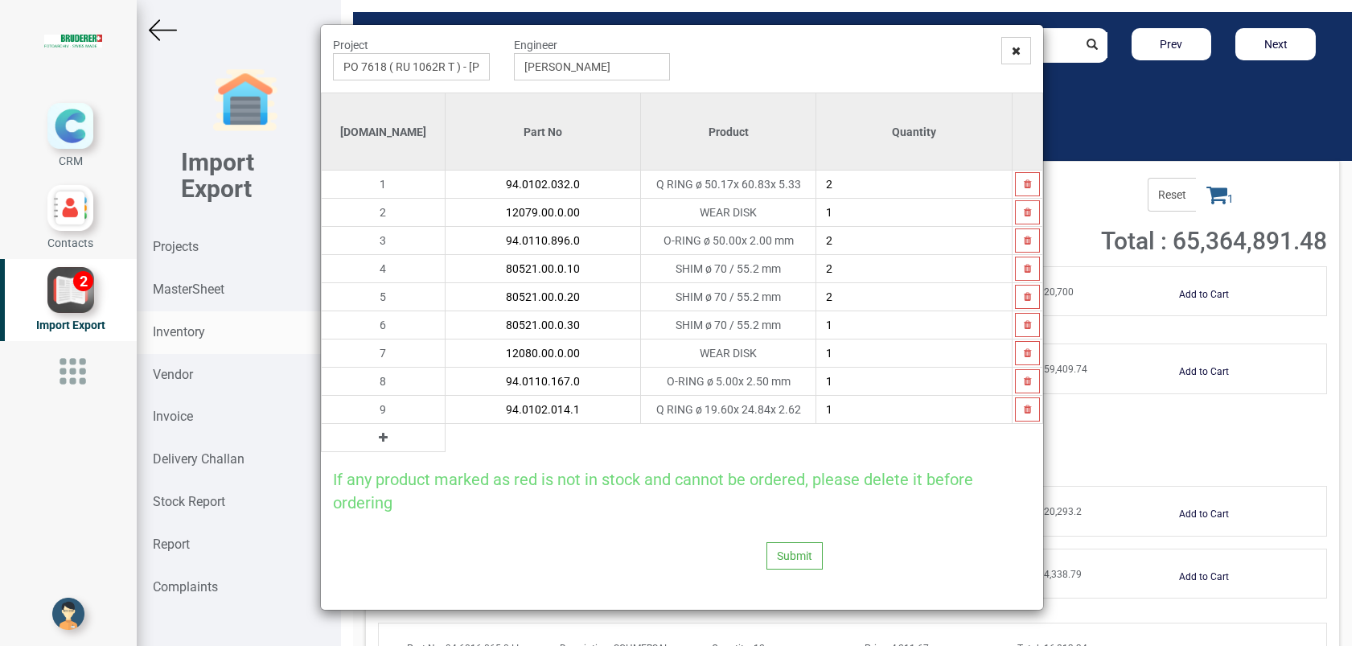
type input "94.0102.014.1"
click at [379, 436] on icon at bounding box center [383, 437] width 9 height 11
click at [445, 433] on input "text" at bounding box center [542, 437] width 195 height 27
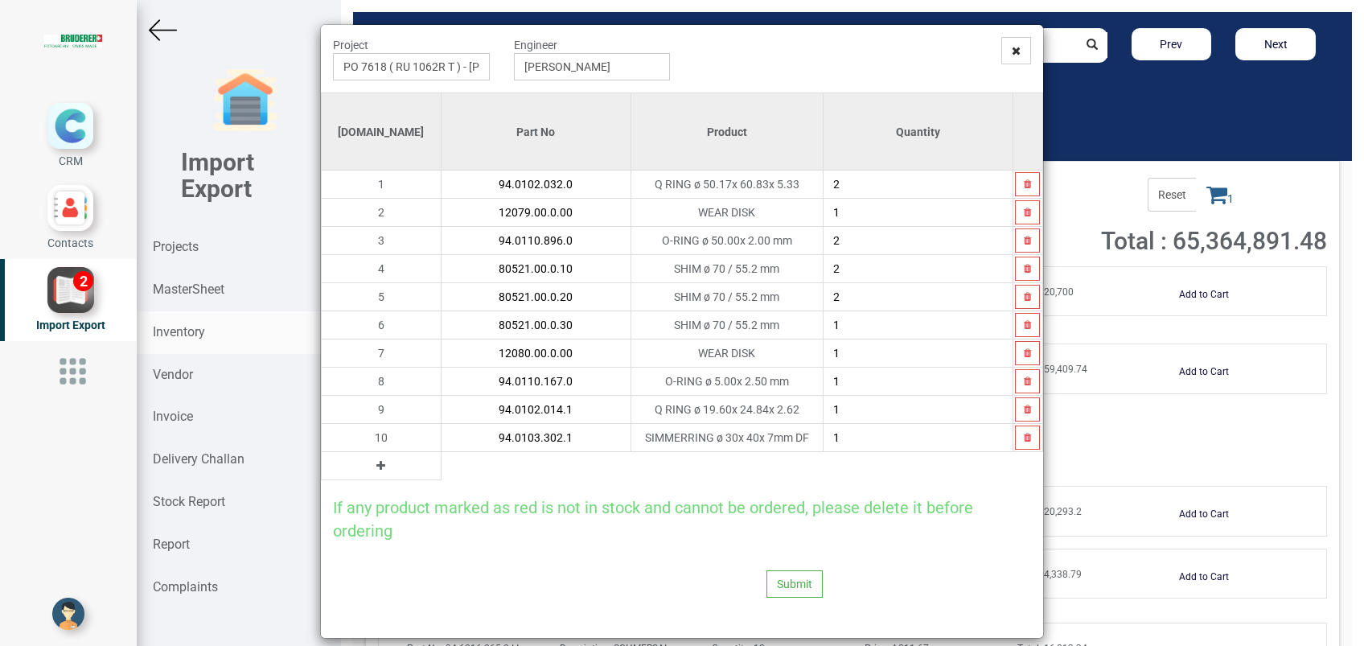
type input "94.0103.302.1"
type input "4"
click at [376, 464] on icon at bounding box center [380, 465] width 9 height 11
click at [441, 468] on input "text" at bounding box center [535, 465] width 189 height 27
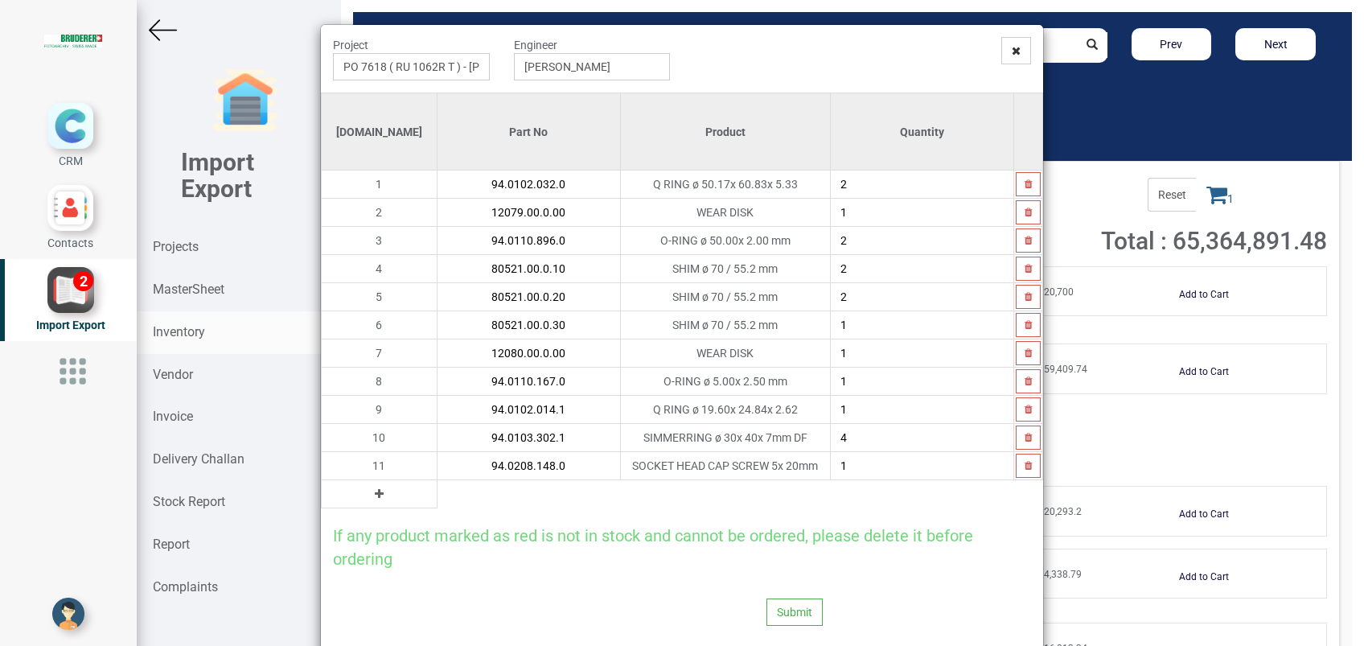
type input "94.0208.148.0"
type input "2"
click at [789, 617] on button "Submit" at bounding box center [794, 611] width 56 height 27
click at [748, 565] on button "Yes" at bounding box center [754, 567] width 51 height 27
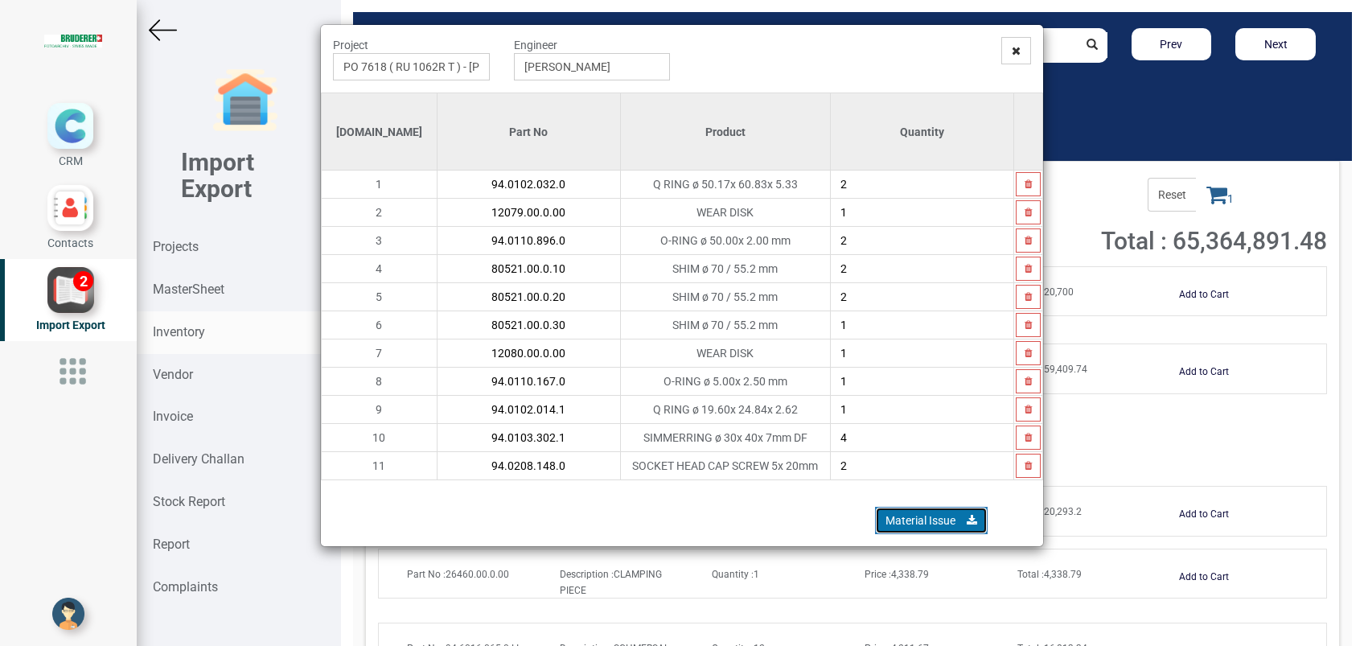
click at [905, 511] on link "Material Issue" at bounding box center [931, 520] width 113 height 27
click at [1023, 45] on span at bounding box center [1016, 50] width 30 height 27
